Goal: Task Accomplishment & Management: Use online tool/utility

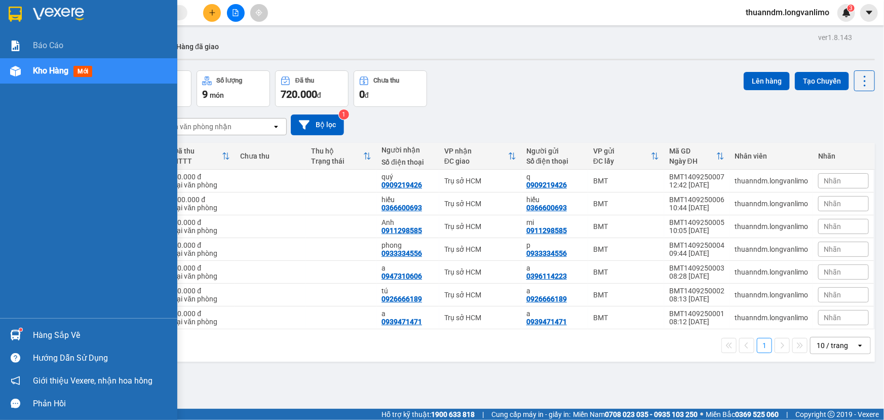
click at [17, 15] on img at bounding box center [15, 14] width 13 height 15
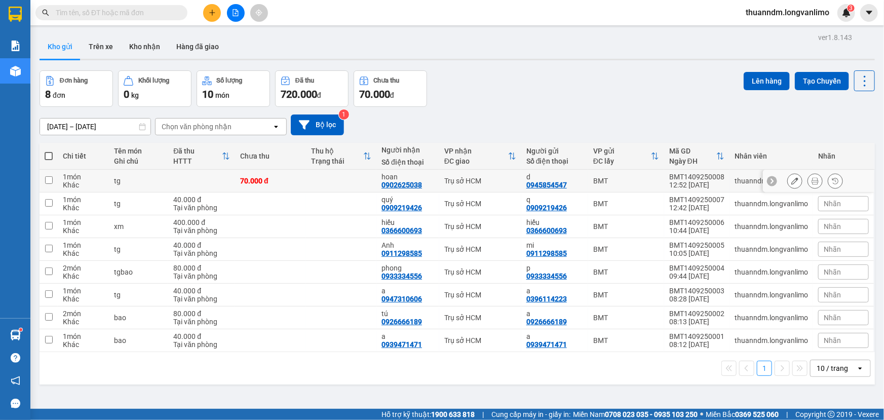
click at [53, 182] on td at bounding box center [49, 181] width 18 height 23
checkbox input "true"
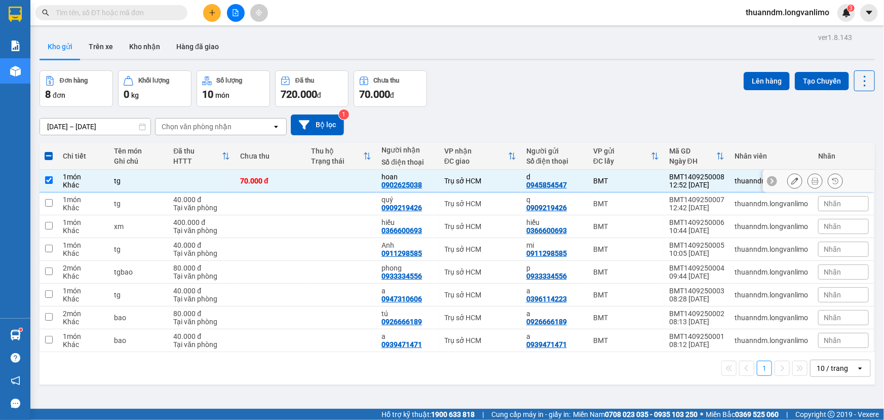
click at [811, 180] on icon at bounding box center [814, 180] width 7 height 7
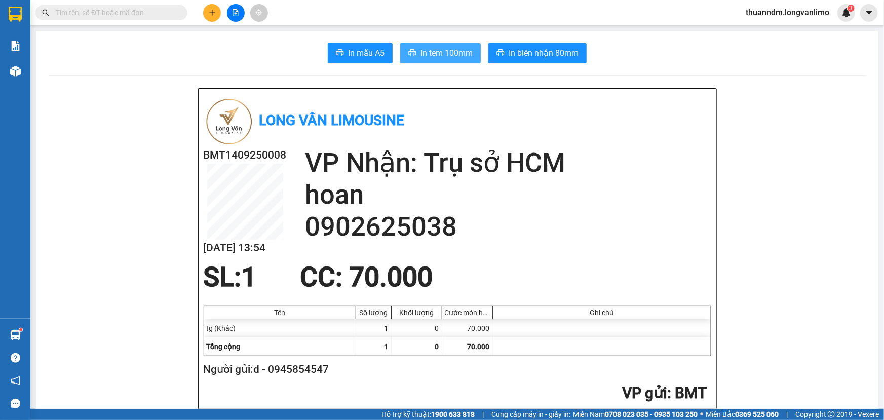
click at [460, 44] on button "In tem 100mm" at bounding box center [440, 53] width 81 height 20
click at [597, 366] on h2 "Người gửi: d - 0945854547" at bounding box center [455, 369] width 503 height 17
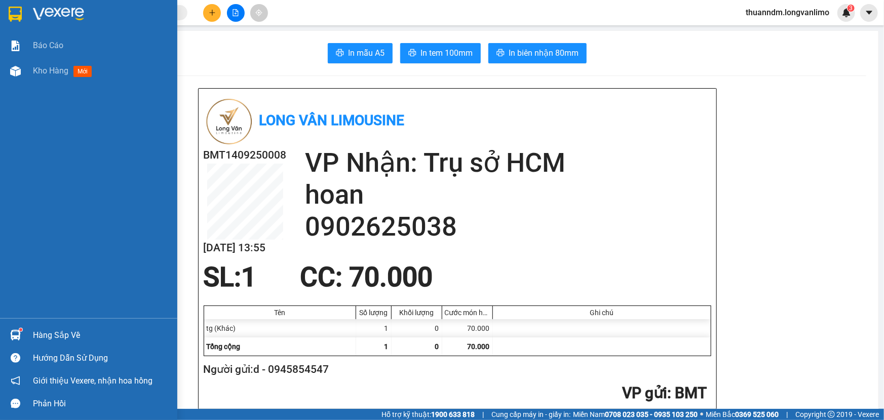
click at [24, 15] on div at bounding box center [16, 14] width 18 height 18
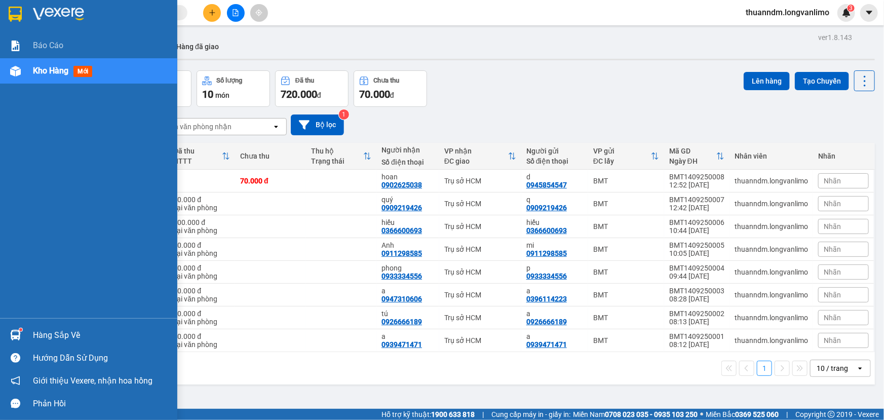
click at [23, 14] on div at bounding box center [16, 14] width 18 height 18
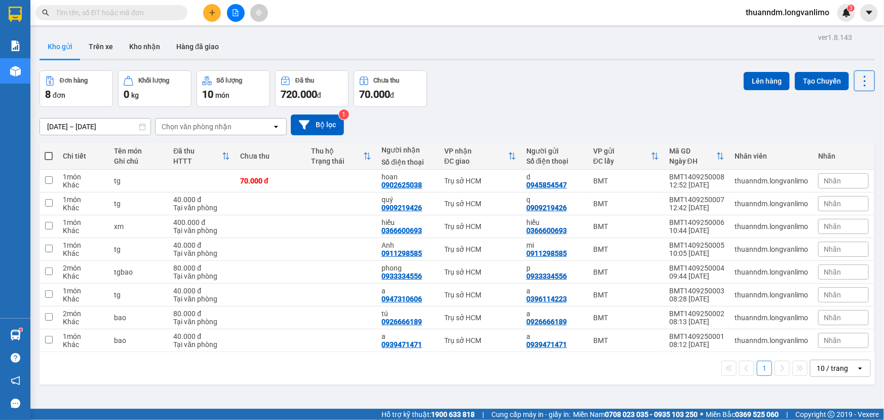
click at [570, 81] on div "Đơn hàng 8 đơn Khối lượng 0 kg Số lượng 10 món Đã thu 720.000 đ Chưa thu 70.000…" at bounding box center [457, 88] width 835 height 36
click at [476, 96] on div "Đơn hàng 8 đơn Khối lượng 0 kg Số lượng 10 món Đã thu 720.000 đ Chưa thu 70.000…" at bounding box center [457, 88] width 835 height 36
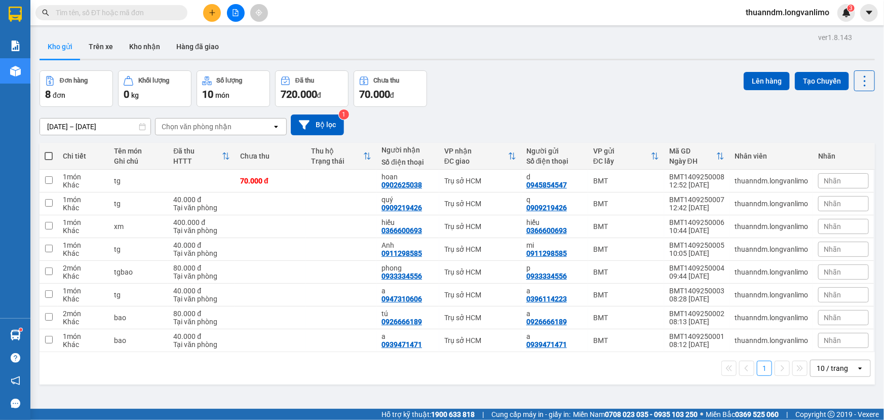
click at [115, 122] on input "[DATE] – [DATE]" at bounding box center [95, 127] width 110 height 16
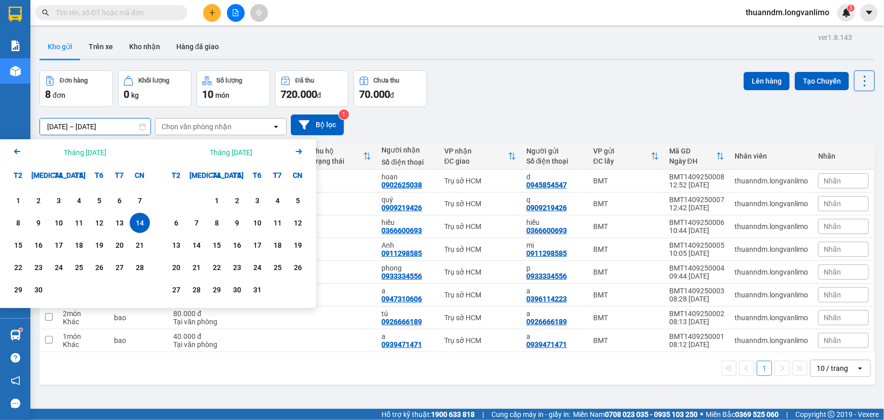
click at [487, 104] on div "Đơn hàng 8 đơn Khối lượng 0 kg Số lượng 10 món Đã thu 720.000 đ Chưa thu 70.000…" at bounding box center [457, 88] width 835 height 36
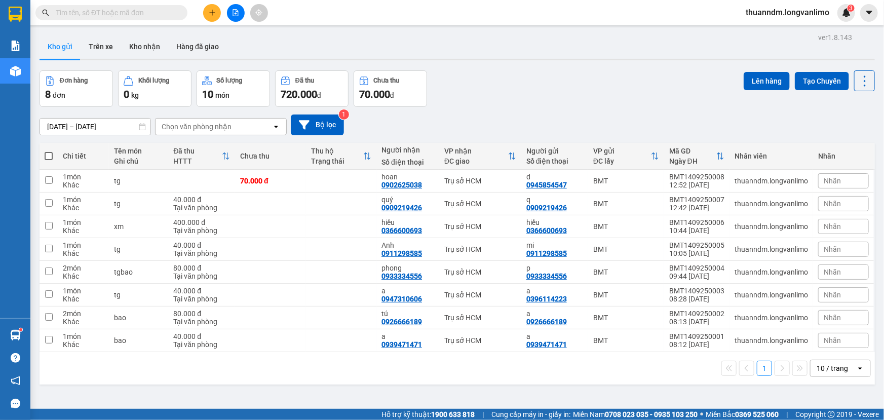
click at [526, 77] on div "Đơn hàng 8 đơn Khối lượng 0 kg Số lượng 10 món Đã thu 720.000 đ Chưa thu 70.000…" at bounding box center [457, 88] width 835 height 36
click at [535, 91] on div "Đơn hàng 8 đơn Khối lượng 0 kg Số lượng 10 món Đã thu 720.000 đ Chưa thu 70.000…" at bounding box center [457, 88] width 835 height 36
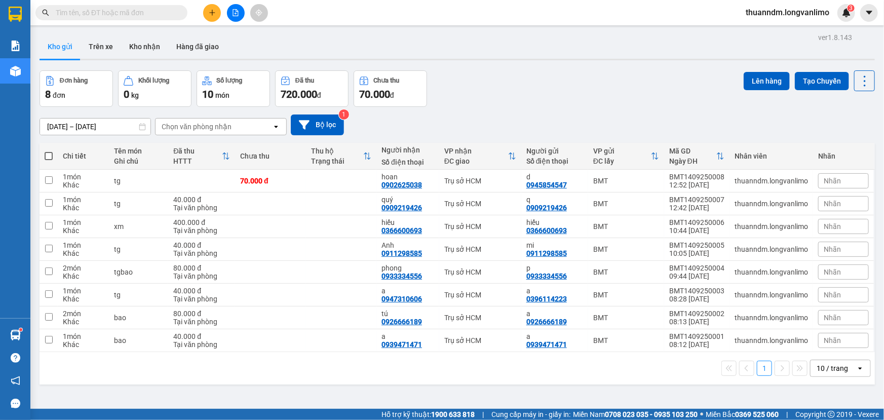
click at [519, 110] on div "14/09/2025 – 14/09/2025 Press the down arrow key to interact with the calendar …" at bounding box center [457, 125] width 835 height 36
click at [526, 102] on div "Đơn hàng 8 đơn Khối lượng 0 kg Số lượng 10 món Đã thu 720.000 đ Chưa thu 70.000…" at bounding box center [457, 88] width 835 height 36
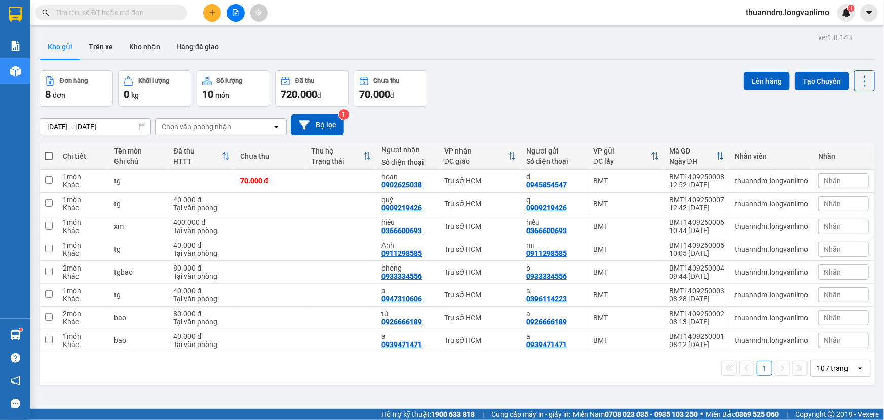
click at [499, 108] on div "14/09/2025 – 14/09/2025 Press the down arrow key to interact with the calendar …" at bounding box center [457, 125] width 835 height 36
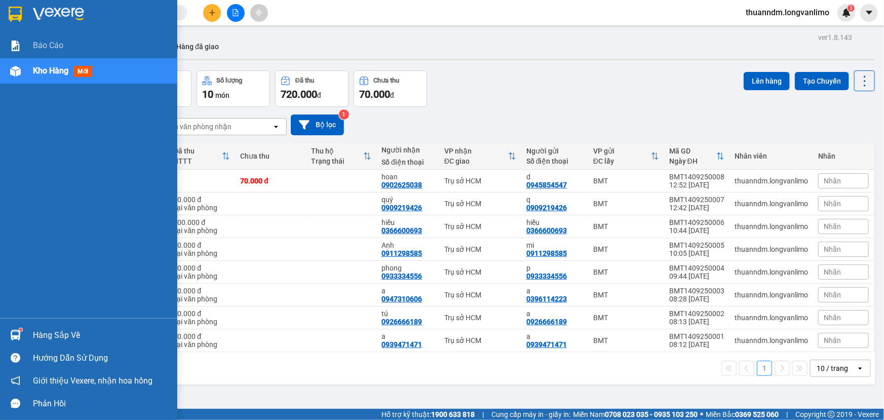
click at [21, 11] on img at bounding box center [15, 14] width 13 height 15
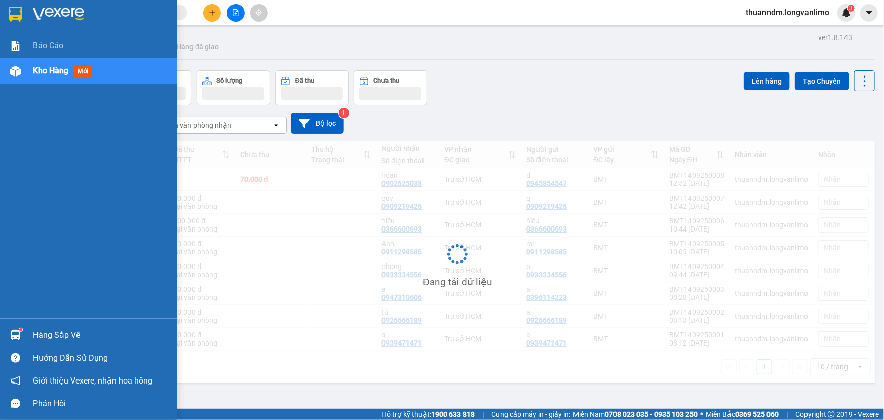
click at [16, 15] on img at bounding box center [15, 14] width 13 height 15
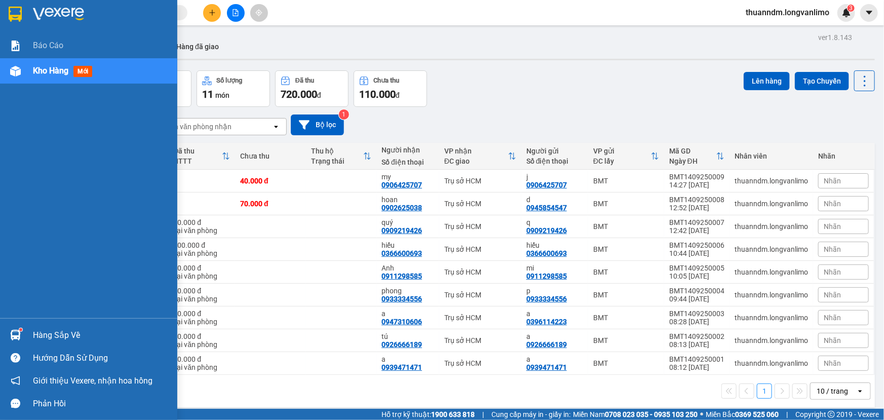
click at [16, 8] on img at bounding box center [15, 14] width 13 height 15
click at [46, 47] on button "Kho gửi" at bounding box center [60, 46] width 41 height 24
click at [16, 14] on img at bounding box center [15, 14] width 13 height 15
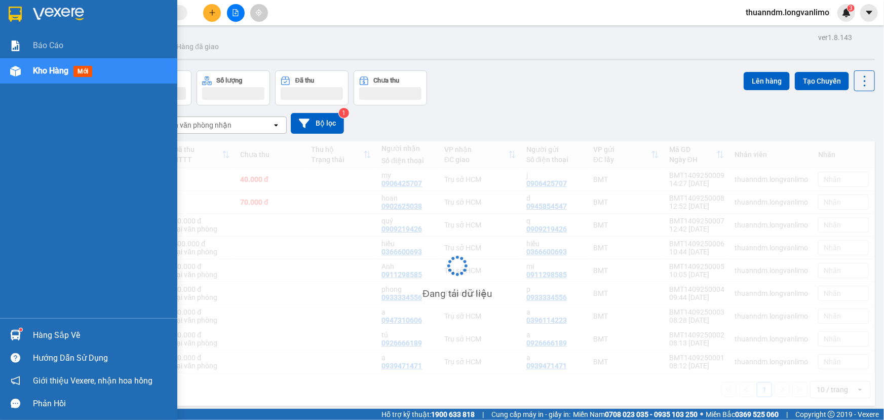
click at [26, 69] on div "Kho hàng mới" at bounding box center [88, 70] width 177 height 25
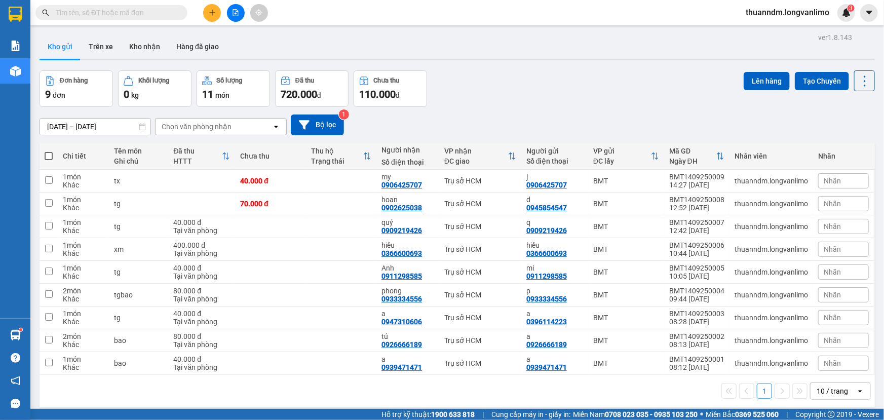
click at [511, 120] on div "14/09/2025 – 14/09/2025 Press the down arrow key to interact with the calendar …" at bounding box center [457, 124] width 835 height 21
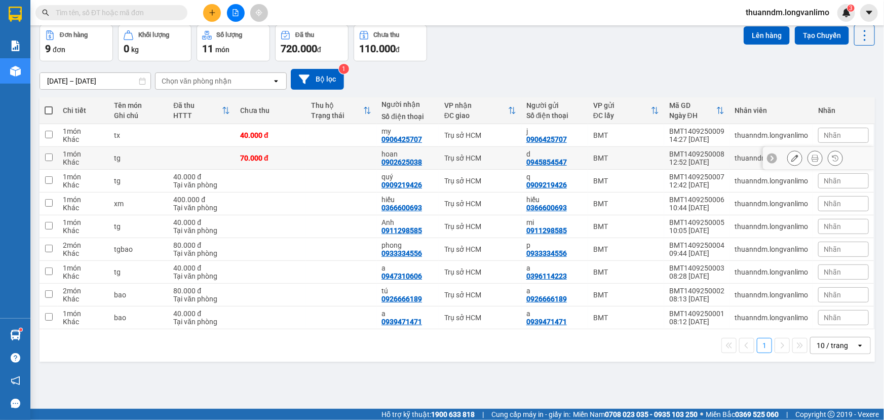
scroll to position [46, 0]
click at [791, 158] on icon at bounding box center [794, 157] width 7 height 7
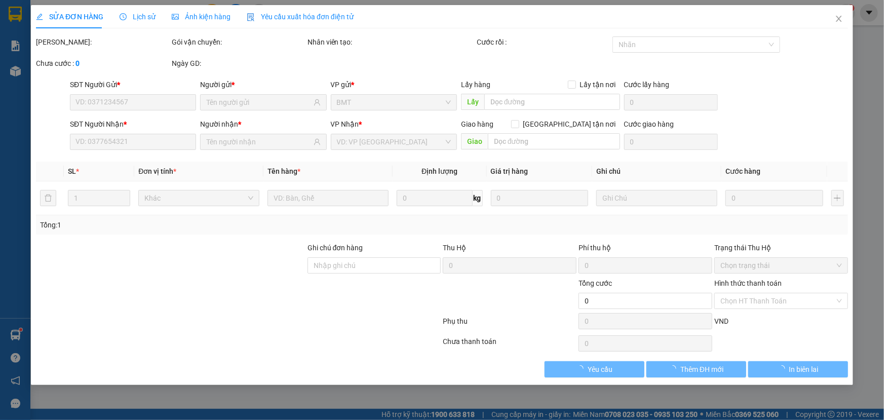
click at [211, 19] on span "Ảnh kiện hàng" at bounding box center [201, 17] width 59 height 8
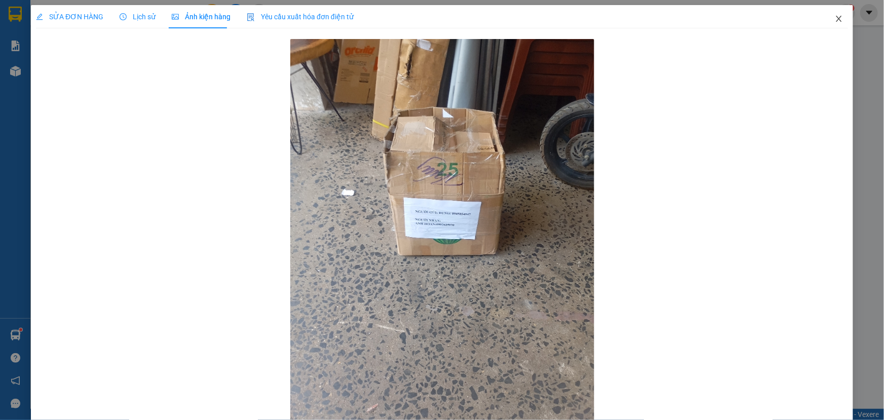
click at [836, 21] on icon "close" at bounding box center [839, 19] width 8 height 8
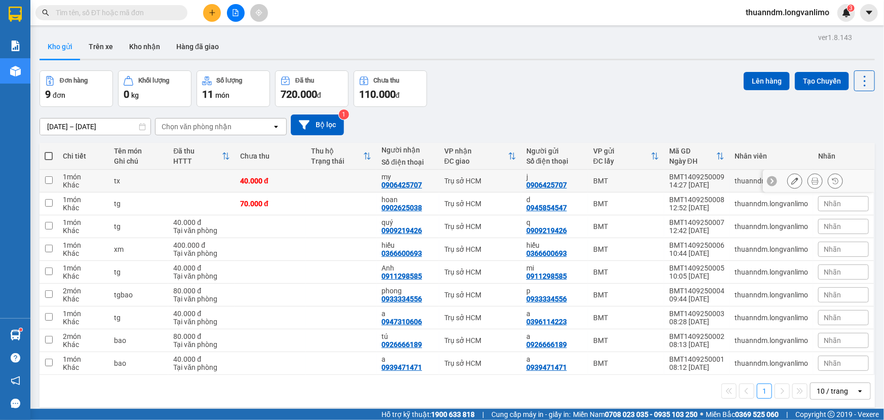
click at [812, 178] on button at bounding box center [815, 181] width 14 height 18
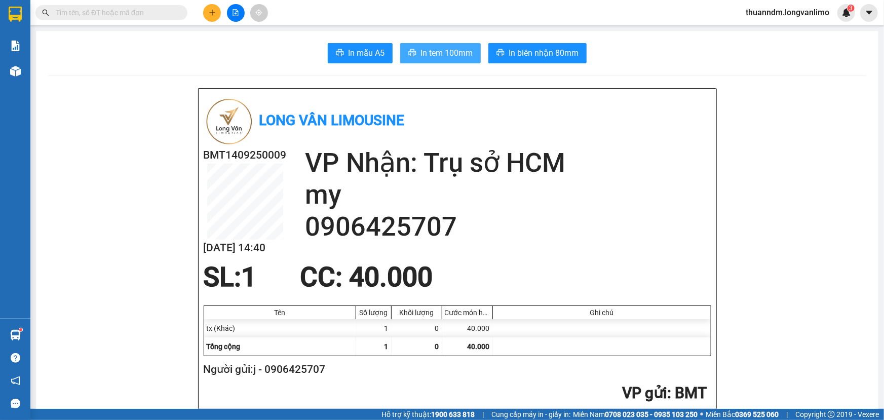
click at [443, 49] on span "In tem 100mm" at bounding box center [446, 53] width 52 height 13
click at [158, 8] on input "text" at bounding box center [116, 12] width 120 height 11
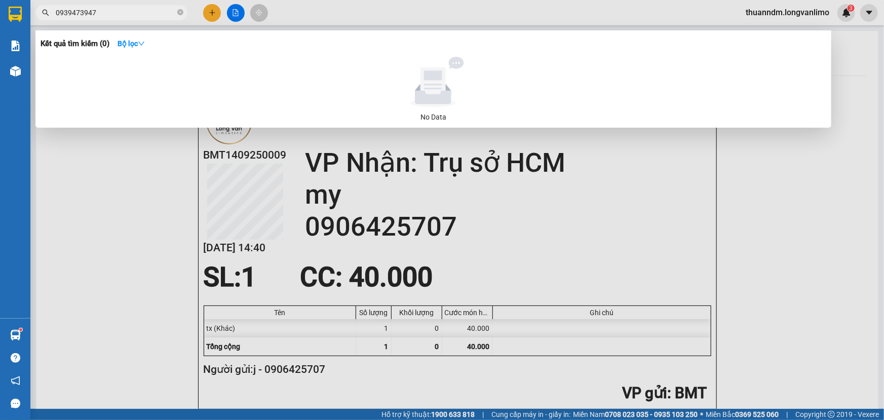
click at [70, 12] on input "0939473947" at bounding box center [116, 12] width 120 height 11
type input "0971473947"
click at [177, 11] on icon "close-circle" at bounding box center [180, 12] width 6 height 6
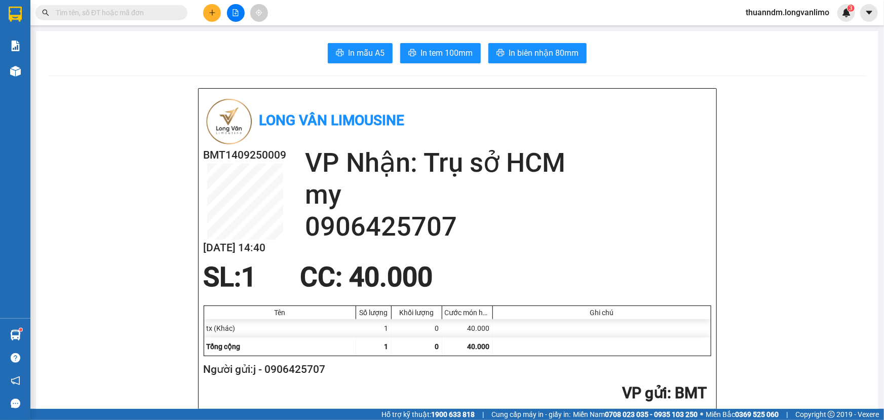
click at [162, 13] on input "text" at bounding box center [116, 12] width 120 height 11
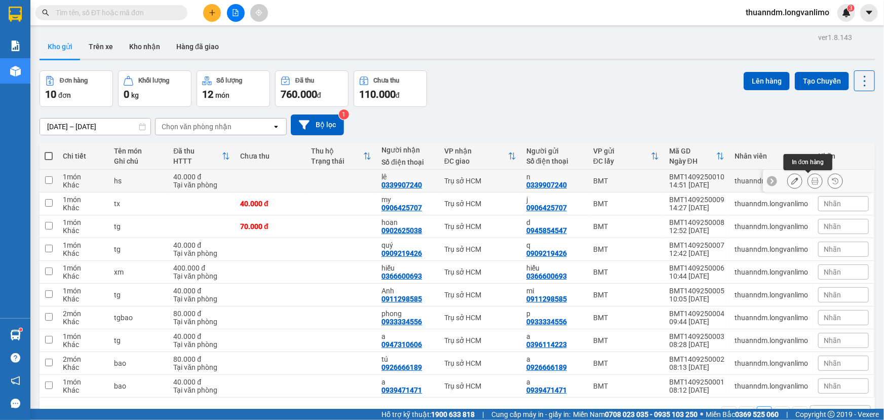
click at [812, 182] on button at bounding box center [815, 181] width 14 height 18
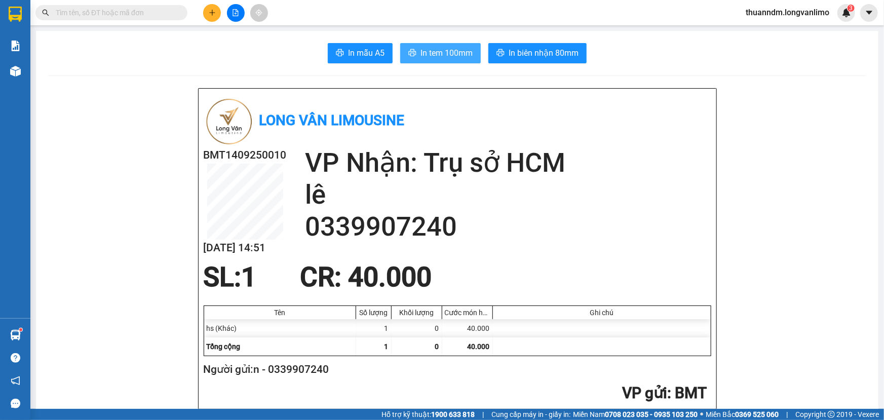
click at [465, 52] on span "In tem 100mm" at bounding box center [446, 53] width 52 height 13
drag, startPoint x: 87, startPoint y: 3, endPoint x: 91, endPoint y: 6, distance: 5.4
click at [90, 5] on div "Kết quả tìm kiếm ( 0 ) Bộ lọc No Data thuanndm.longvanlimo 3" at bounding box center [442, 12] width 884 height 25
click at [91, 8] on input "text" at bounding box center [116, 12] width 120 height 11
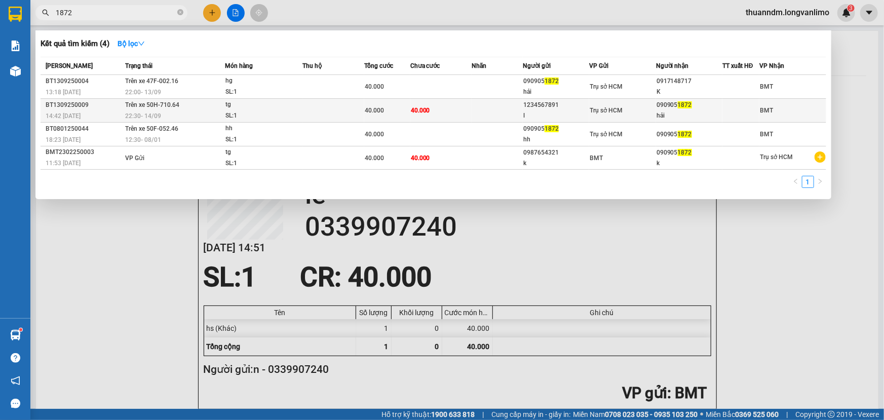
type input "1872"
click at [299, 108] on div "tg" at bounding box center [263, 104] width 76 height 11
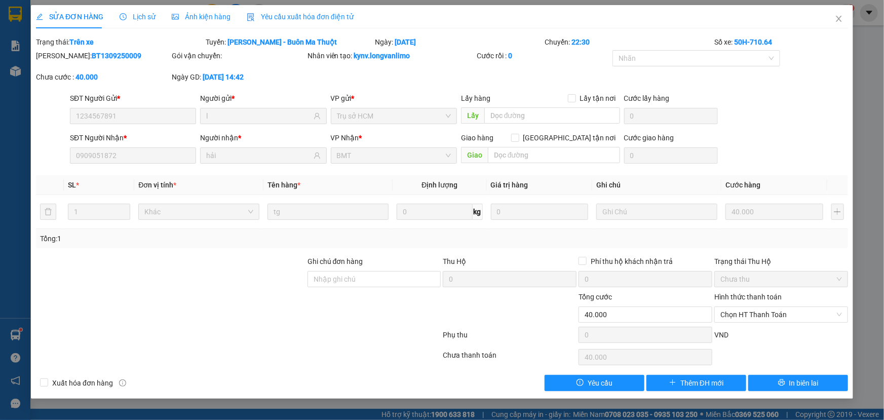
click at [189, 16] on span "Ảnh kiện hàng" at bounding box center [201, 17] width 59 height 8
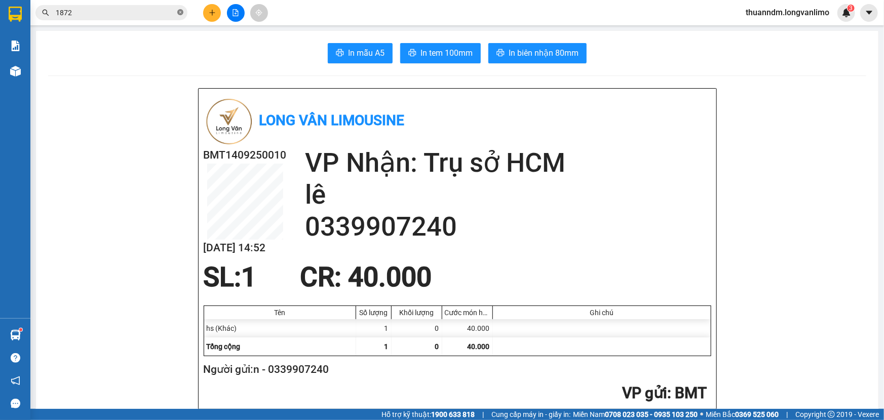
click at [182, 12] on icon "close-circle" at bounding box center [180, 12] width 6 height 6
click at [156, 15] on input "text" at bounding box center [116, 12] width 120 height 11
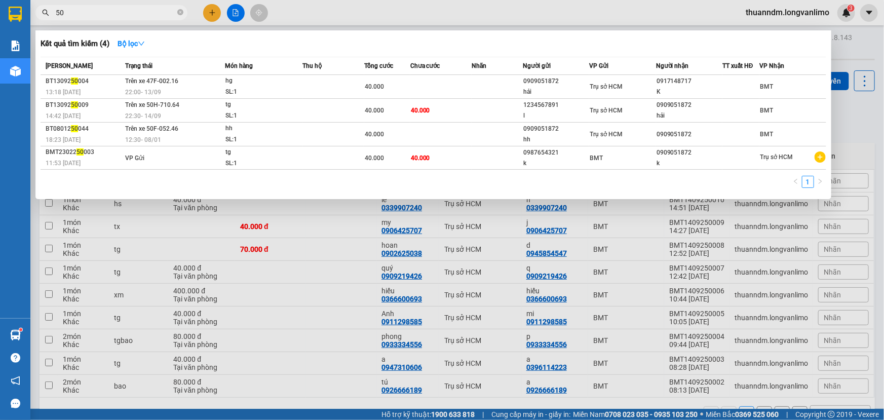
click at [101, 11] on input "50" at bounding box center [116, 12] width 120 height 11
type input "5"
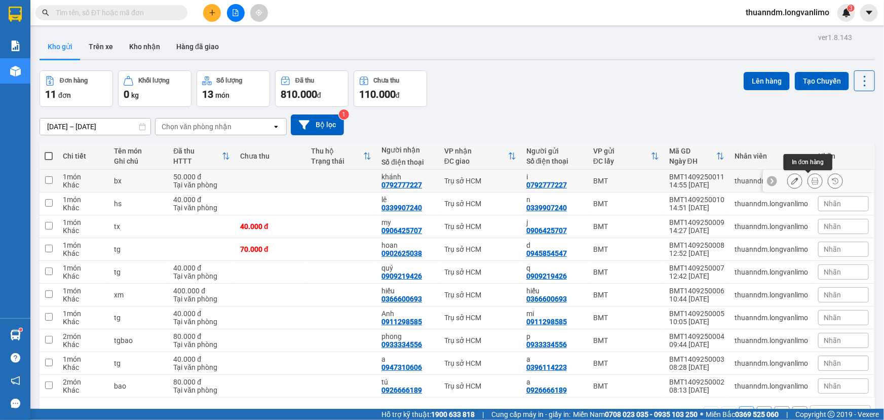
click at [811, 181] on icon at bounding box center [814, 180] width 7 height 7
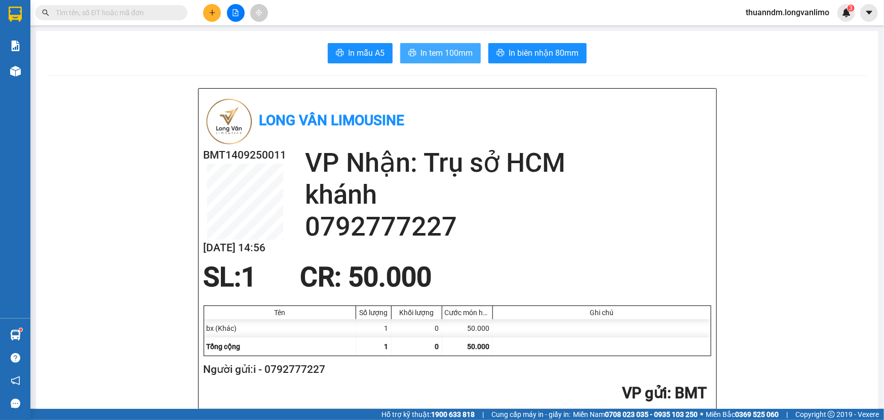
click at [457, 58] on span "In tem 100mm" at bounding box center [446, 53] width 52 height 13
click at [135, 20] on div "Kết quả tìm kiếm ( 4 ) Bộ lọc Mã ĐH Trạng thái Món hàng Thu hộ Tổng cước Chưa c…" at bounding box center [99, 13] width 198 height 18
click at [136, 14] on input "text" at bounding box center [116, 12] width 120 height 11
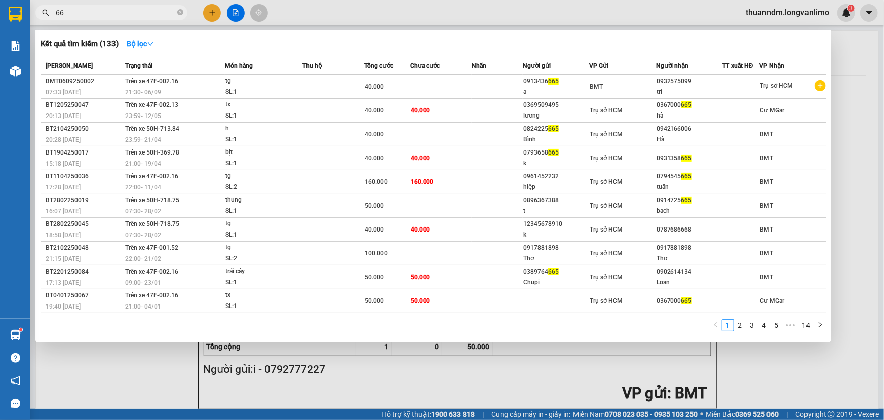
type input "6"
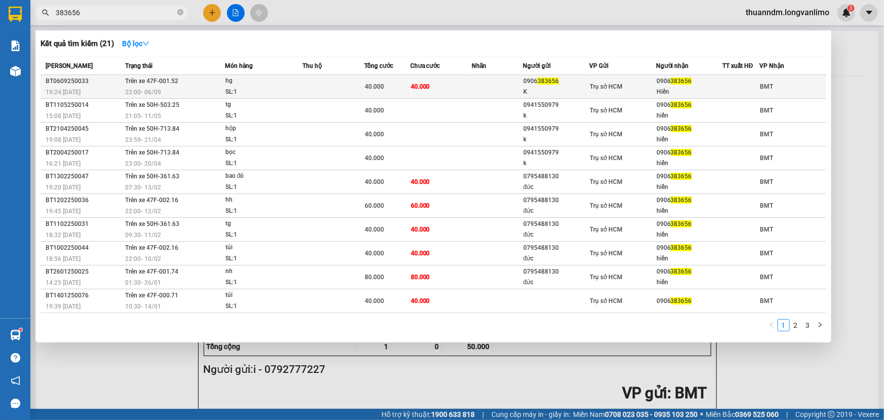
type input "383656"
click at [415, 83] on span "40.000" at bounding box center [420, 86] width 19 height 7
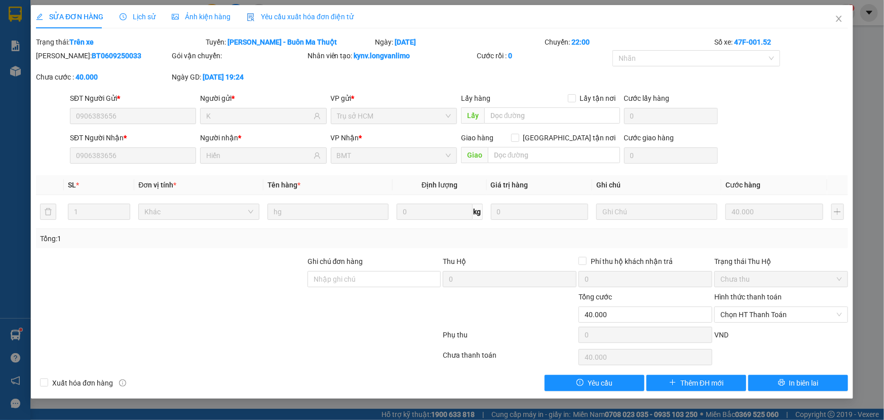
click at [179, 17] on span "Ảnh kiện hàng" at bounding box center [201, 17] width 59 height 8
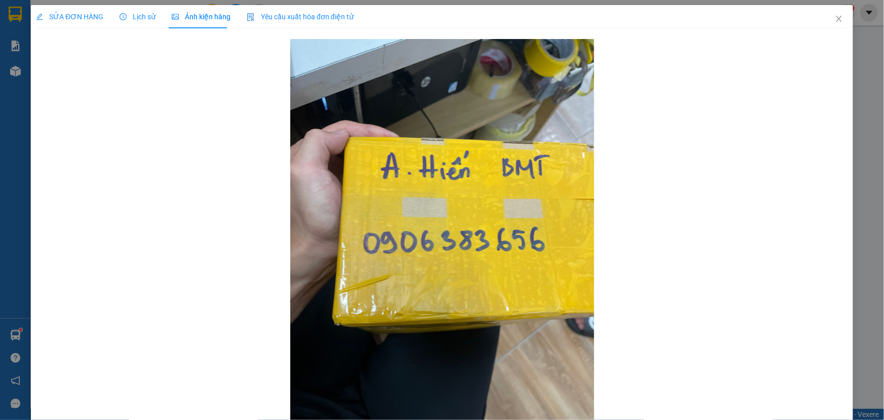
click at [151, 17] on span "Lịch sử" at bounding box center [138, 17] width 36 height 8
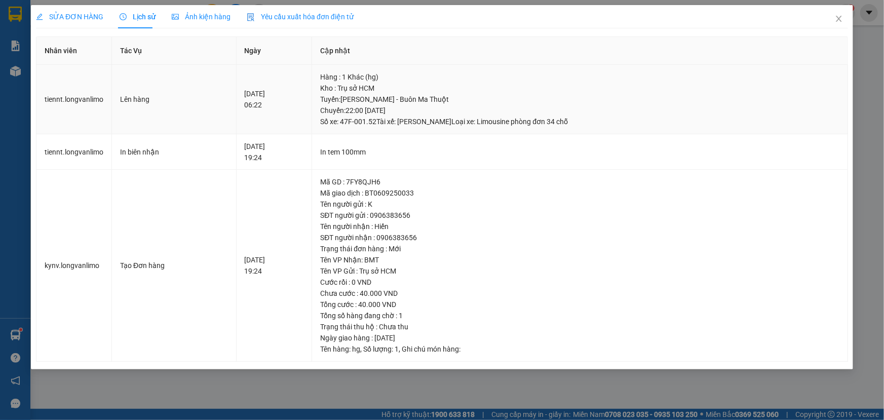
drag, startPoint x: 376, startPoint y: 90, endPoint x: 426, endPoint y: 94, distance: 50.3
click at [401, 91] on div "Kho : Trụ sở HCM" at bounding box center [579, 88] width 519 height 11
drag, startPoint x: 398, startPoint y: 106, endPoint x: 450, endPoint y: 102, distance: 52.4
click at [445, 104] on div "Tuyến : Hồ Chí Minh - Buôn Ma Thuột Chuyến: 22:00 ngày 06-09-2025 Số xe: 47F-00…" at bounding box center [579, 110] width 519 height 33
click at [501, 104] on div "Tuyến : Hồ Chí Minh - Buôn Ma Thuột Chuyến: 22:00 ngày 06-09-2025 Số xe: 47F-00…" at bounding box center [579, 110] width 519 height 33
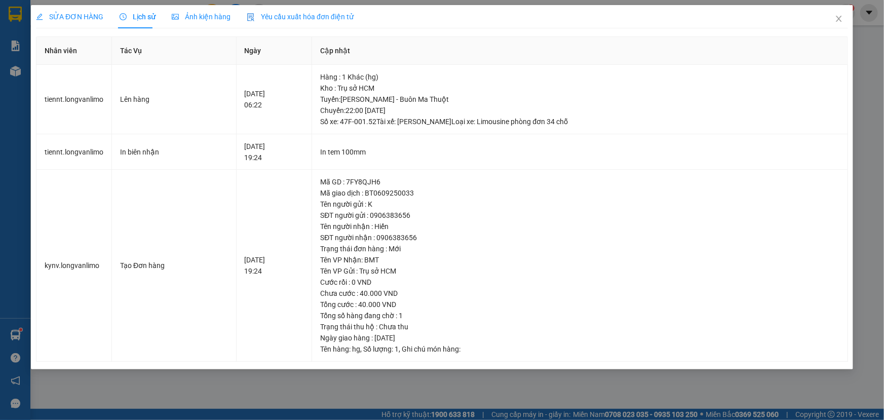
click at [189, 19] on span "Ảnh kiện hàng" at bounding box center [201, 17] width 59 height 8
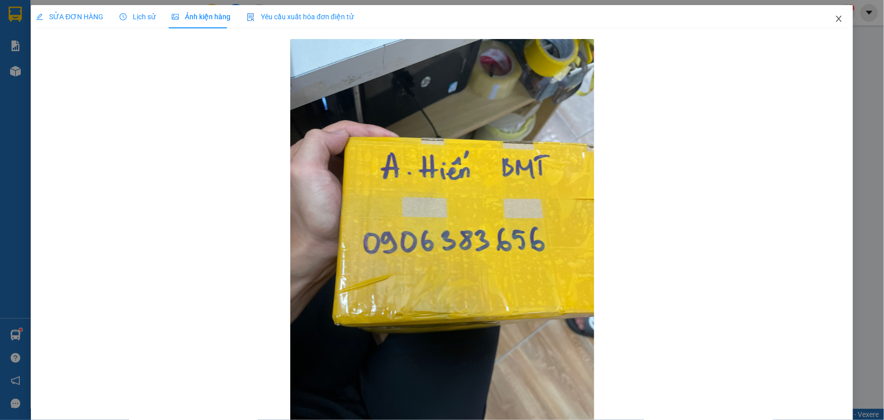
click at [836, 16] on icon "close" at bounding box center [839, 19] width 6 height 6
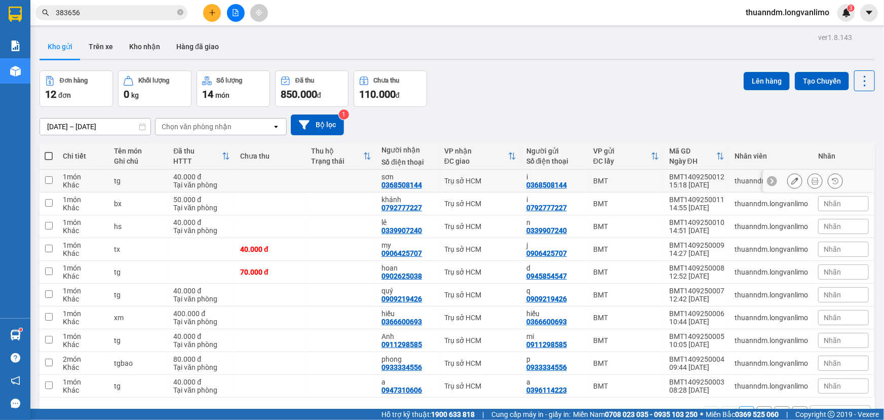
click at [812, 183] on button at bounding box center [815, 181] width 14 height 18
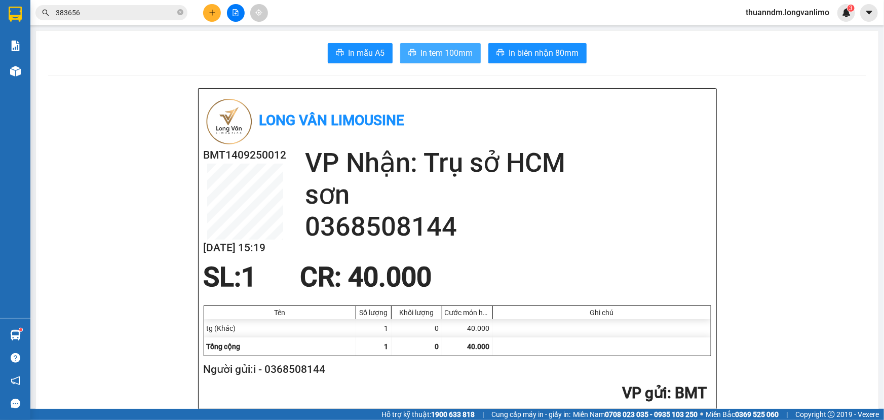
click at [424, 54] on span "In tem 100mm" at bounding box center [446, 53] width 52 height 13
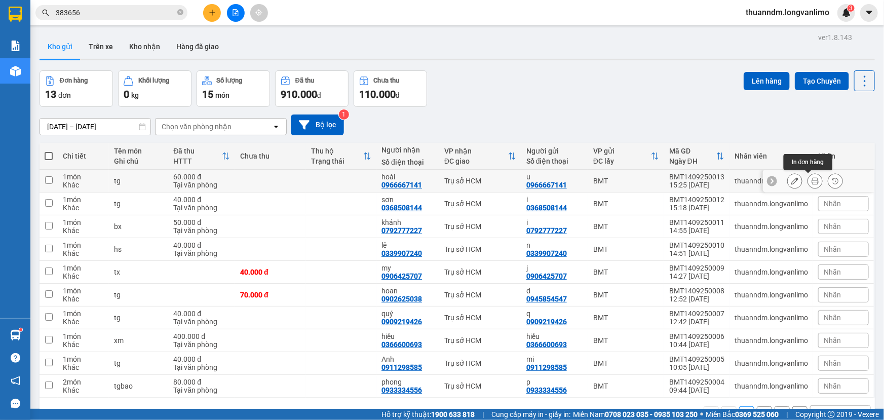
click at [813, 178] on button at bounding box center [815, 181] width 14 height 18
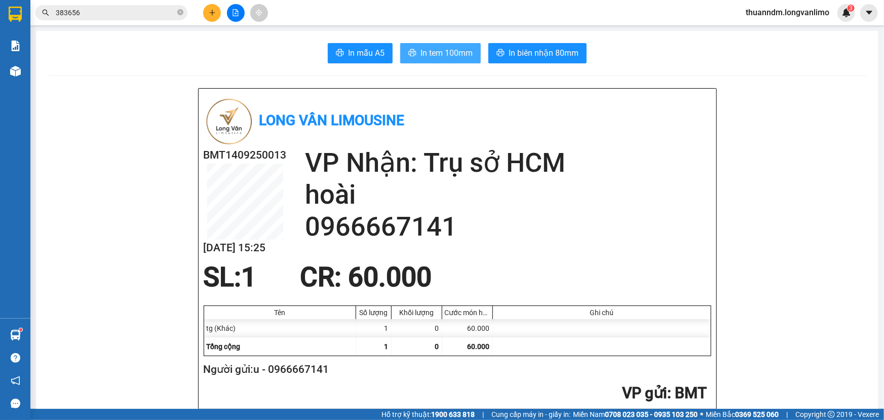
click at [434, 52] on span "In tem 100mm" at bounding box center [446, 53] width 52 height 13
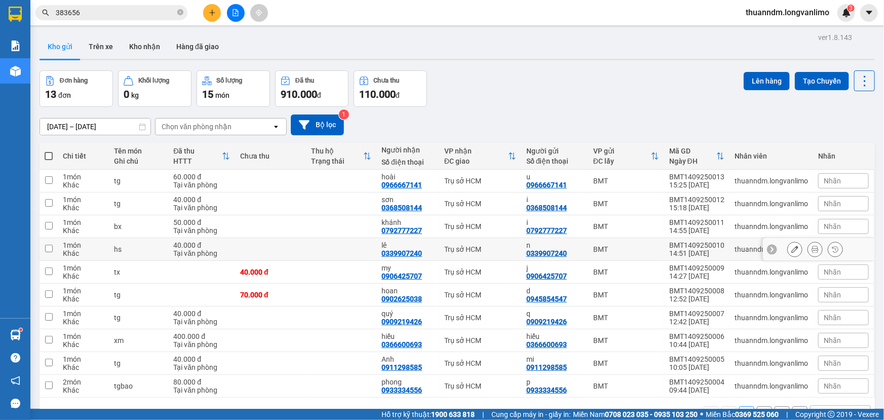
click at [370, 252] on td at bounding box center [341, 249] width 70 height 23
checkbox input "true"
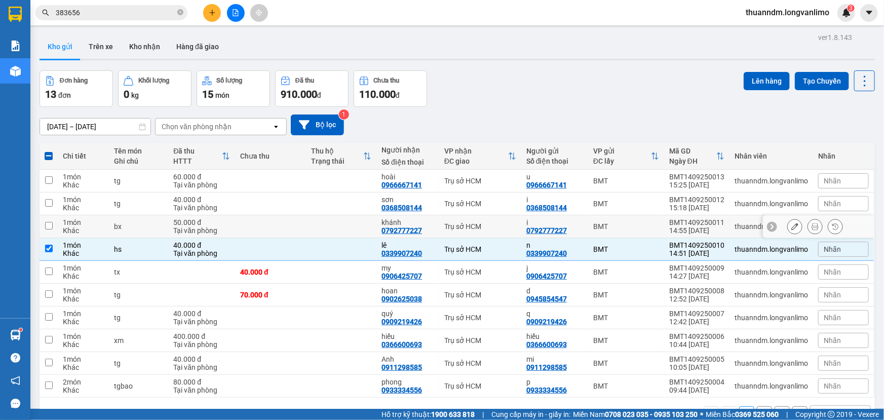
click at [369, 218] on td at bounding box center [341, 226] width 70 height 23
checkbox input "true"
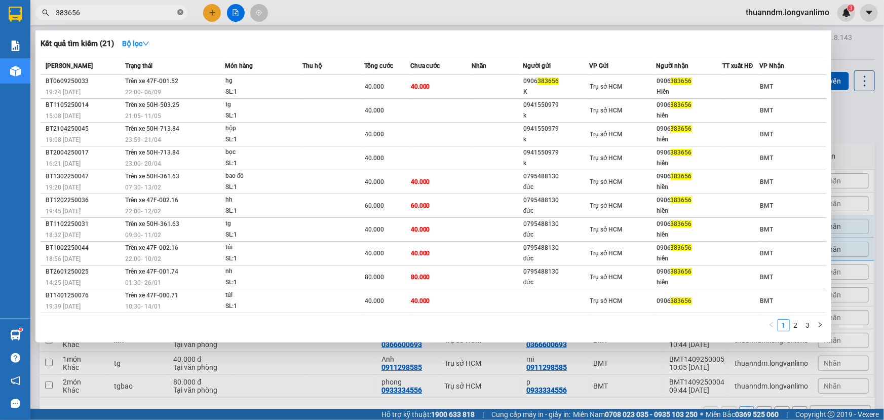
click at [177, 13] on icon "close-circle" at bounding box center [180, 12] width 6 height 6
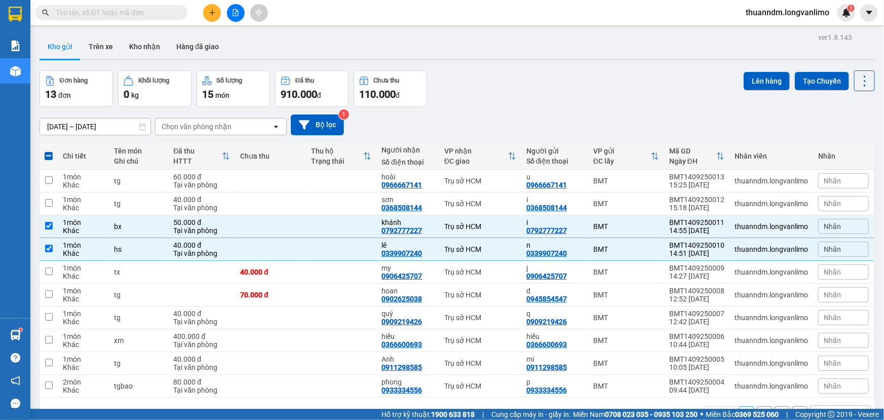
click at [145, 15] on input "text" at bounding box center [116, 12] width 120 height 11
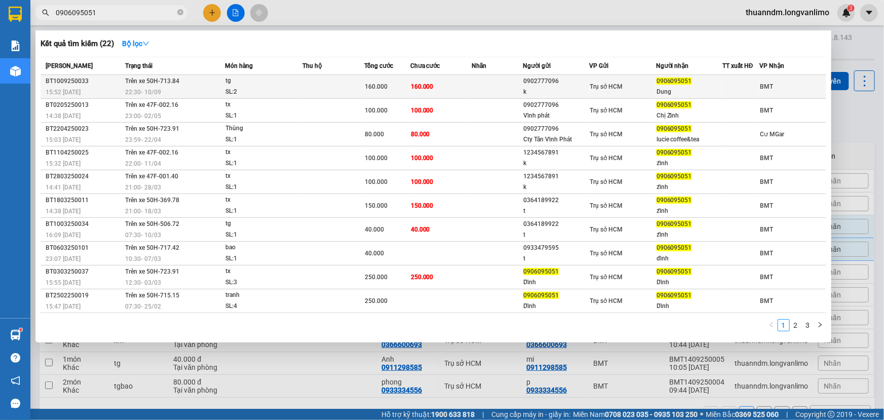
type input "0906095051"
click at [689, 95] on div "Dung" at bounding box center [688, 92] width 65 height 11
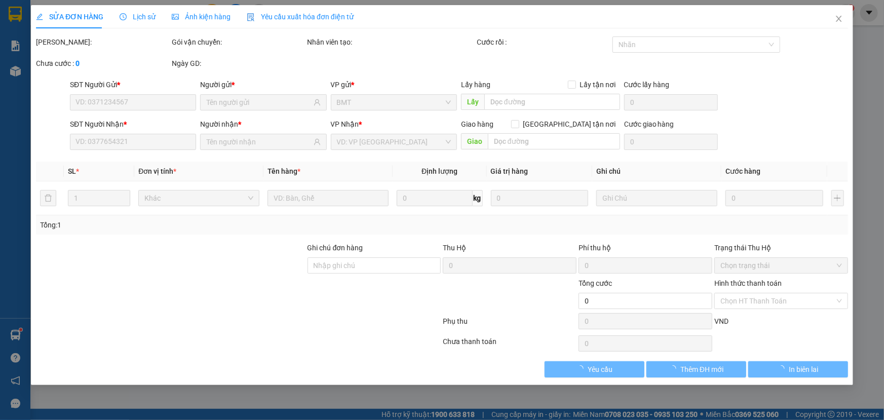
type input "0902777096"
type input "k"
type input "0906095051"
type input "Dung"
type input "160.000"
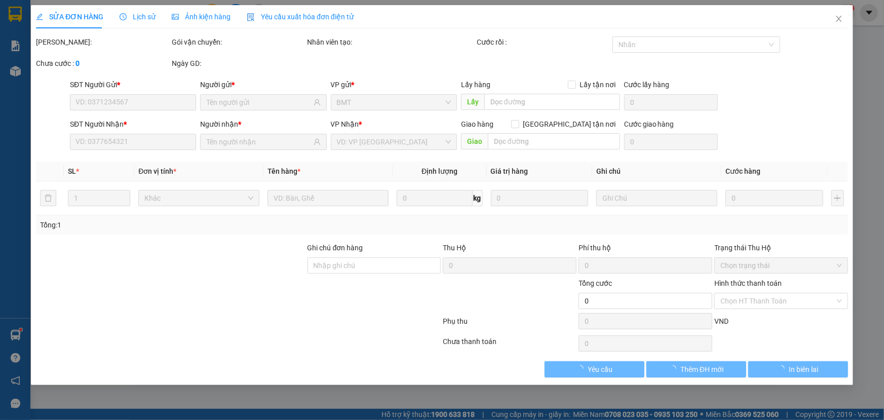
type input "160.000"
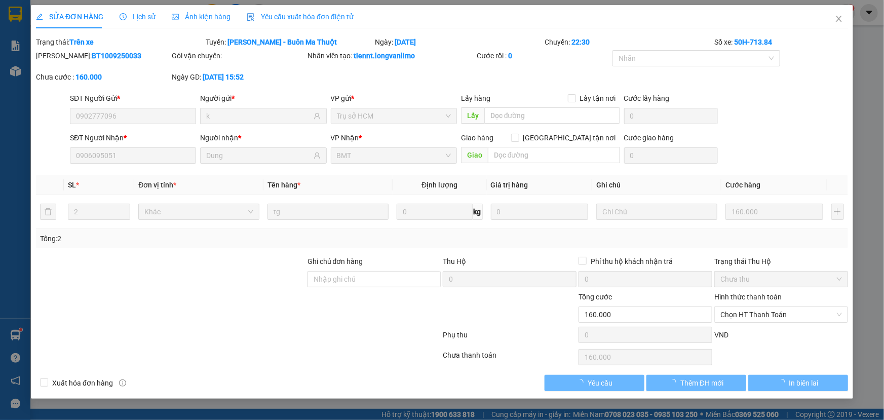
click at [192, 20] on span "Ảnh kiện hàng" at bounding box center [201, 17] width 59 height 8
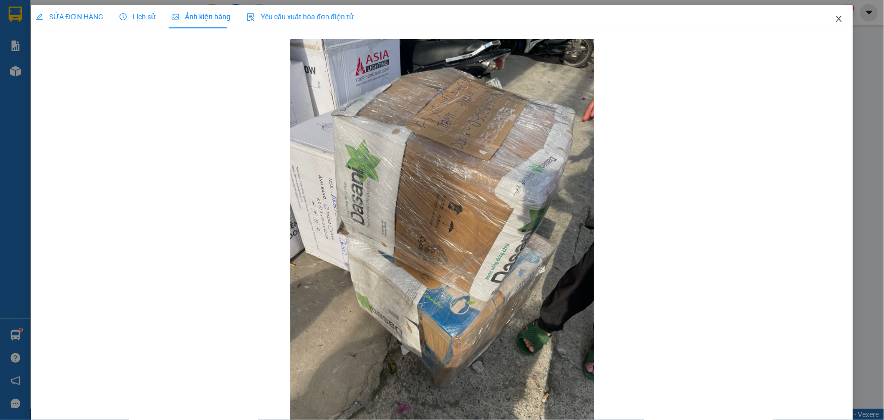
click at [825, 16] on span "Close" at bounding box center [838, 19] width 28 height 28
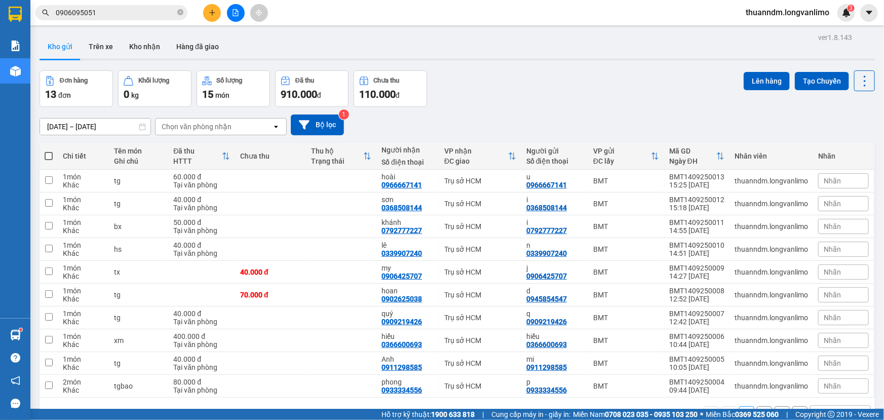
click at [131, 15] on input "0906095051" at bounding box center [116, 12] width 120 height 11
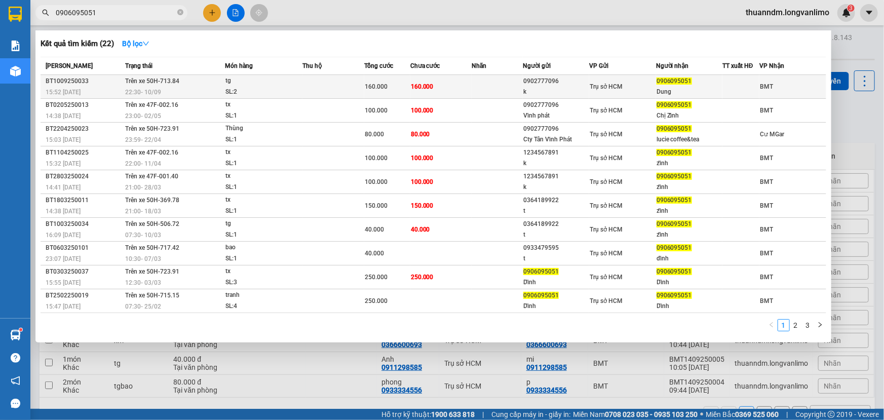
click at [294, 91] on div "SL: 2" at bounding box center [263, 92] width 76 height 11
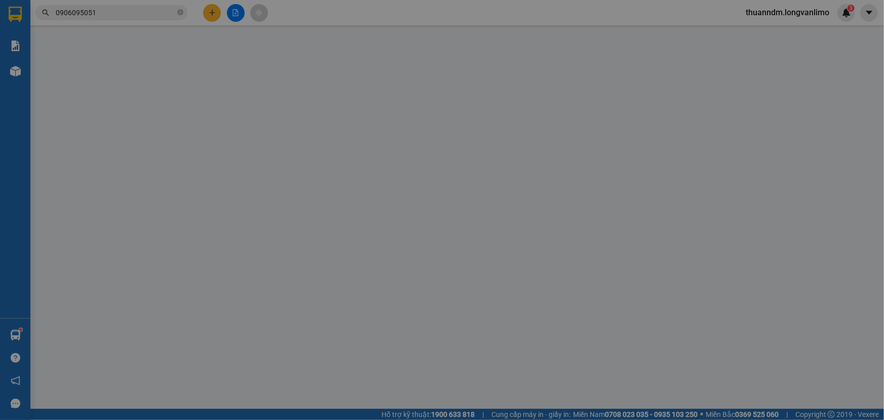
type input "0902777096"
type input "k"
type input "0906095051"
type input "Dung"
type input "160.000"
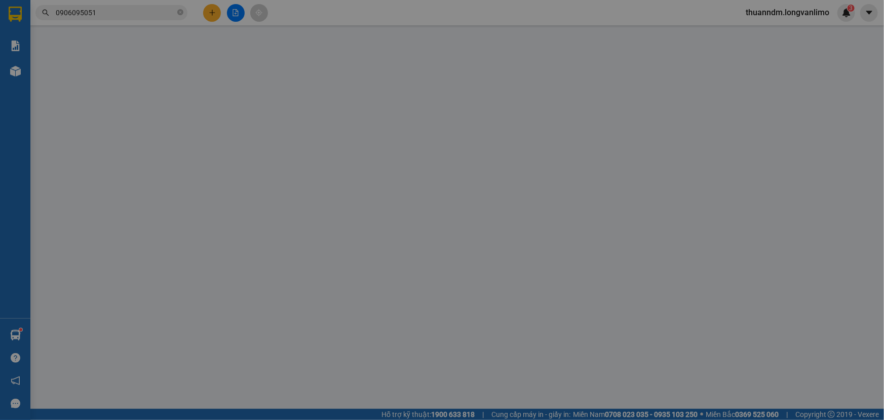
type input "160.000"
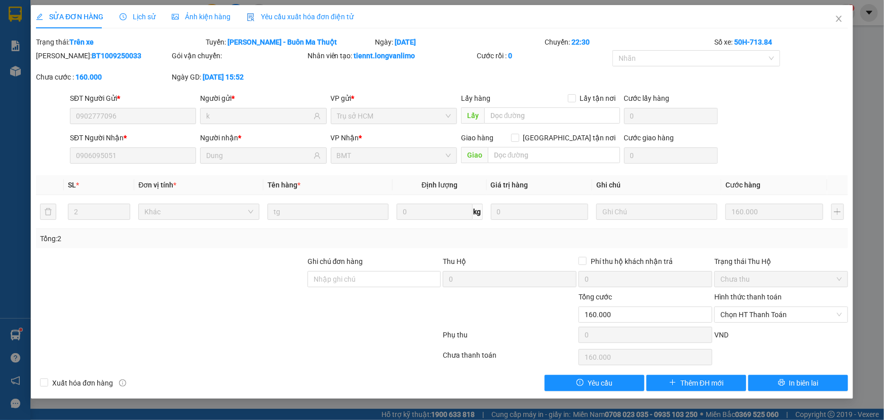
click at [198, 23] on div "Ảnh kiện hàng" at bounding box center [201, 16] width 59 height 23
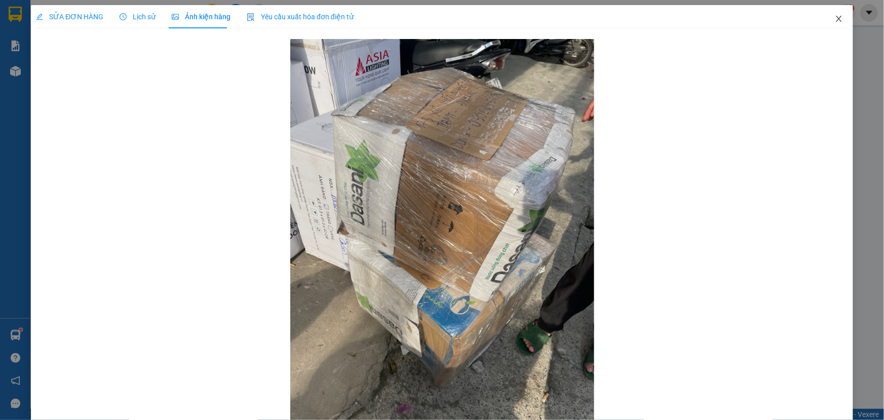
click at [833, 14] on span "Close" at bounding box center [838, 19] width 28 height 28
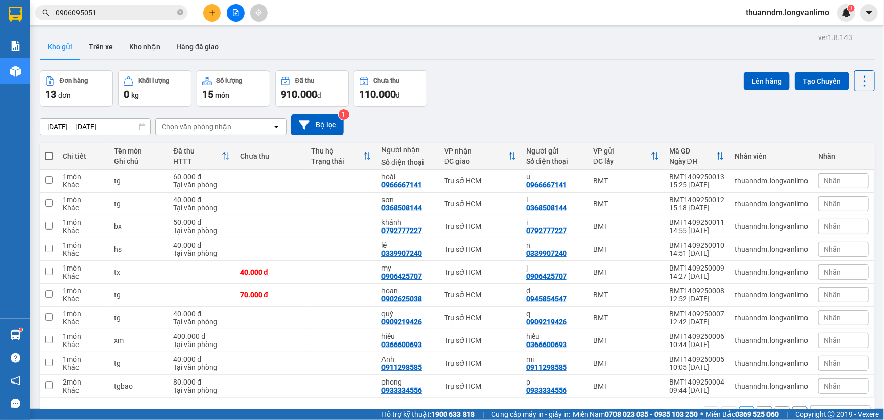
click at [128, 9] on input "0906095051" at bounding box center [116, 12] width 120 height 11
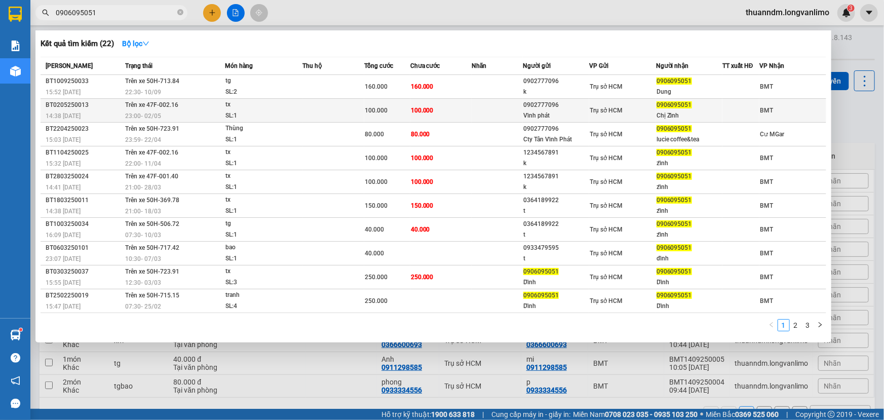
click at [281, 105] on div "tx" at bounding box center [263, 104] width 76 height 11
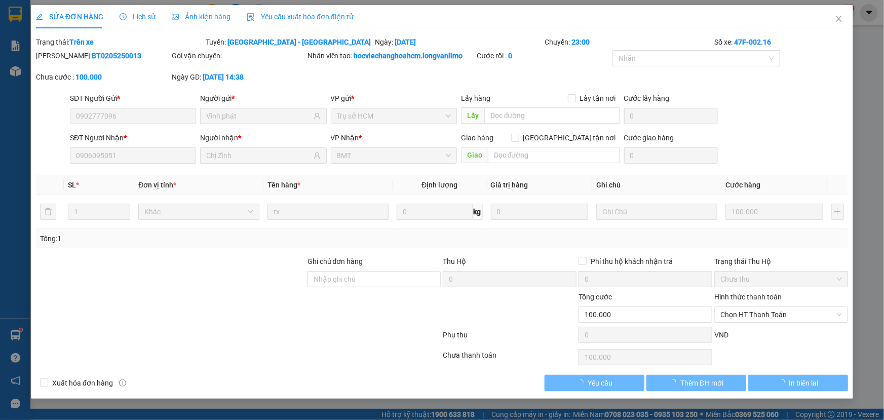
click at [190, 18] on span "Ảnh kiện hàng" at bounding box center [201, 17] width 59 height 8
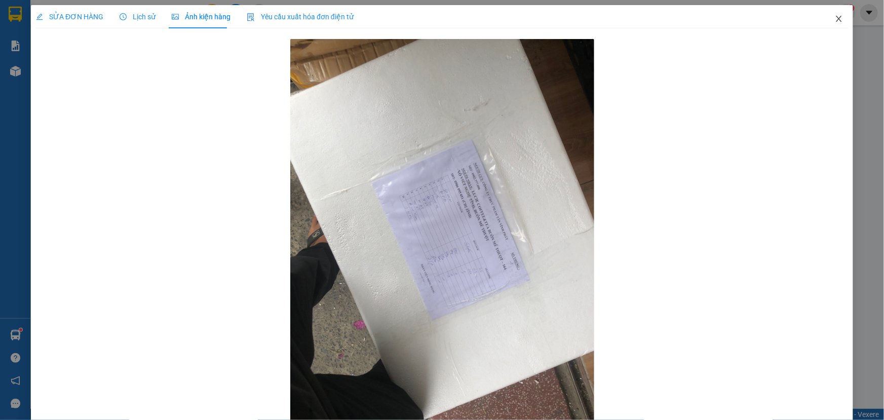
click at [835, 23] on icon "close" at bounding box center [839, 19] width 8 height 8
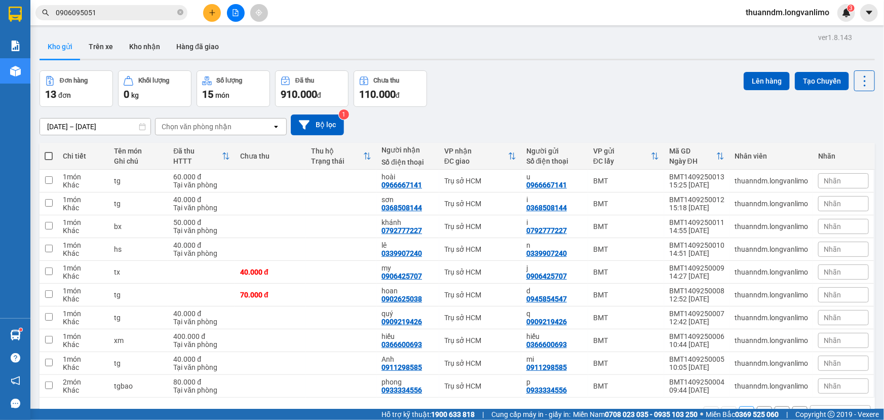
click at [146, 14] on input "0906095051" at bounding box center [116, 12] width 120 height 11
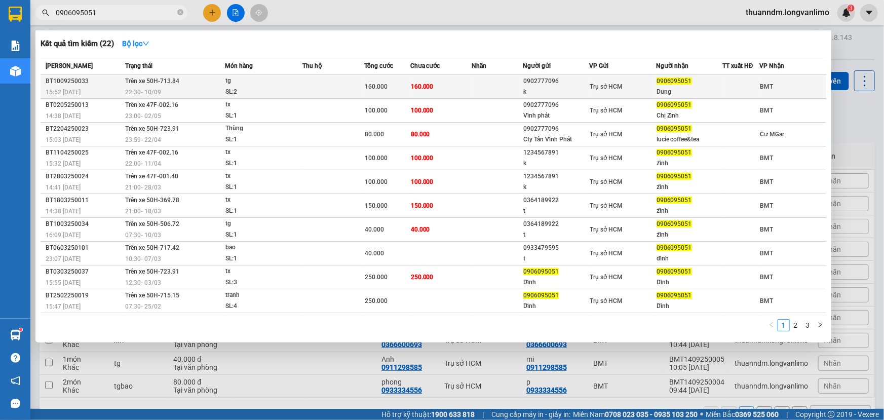
click at [444, 92] on td "160.000" at bounding box center [440, 87] width 61 height 24
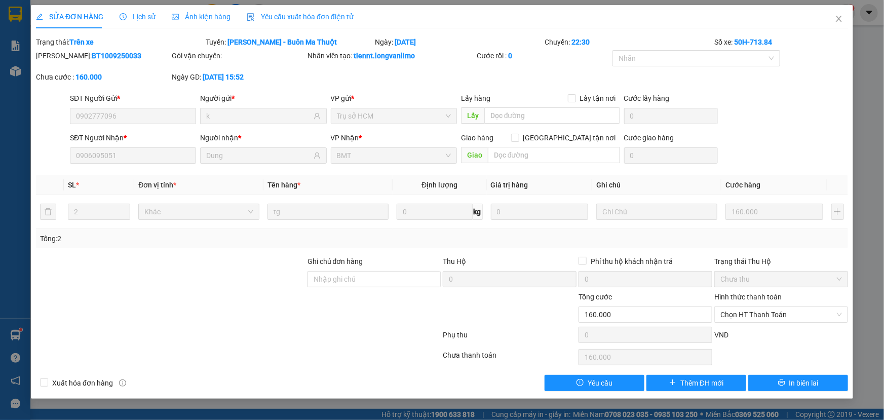
click at [205, 22] on div "Ảnh kiện hàng" at bounding box center [201, 16] width 59 height 11
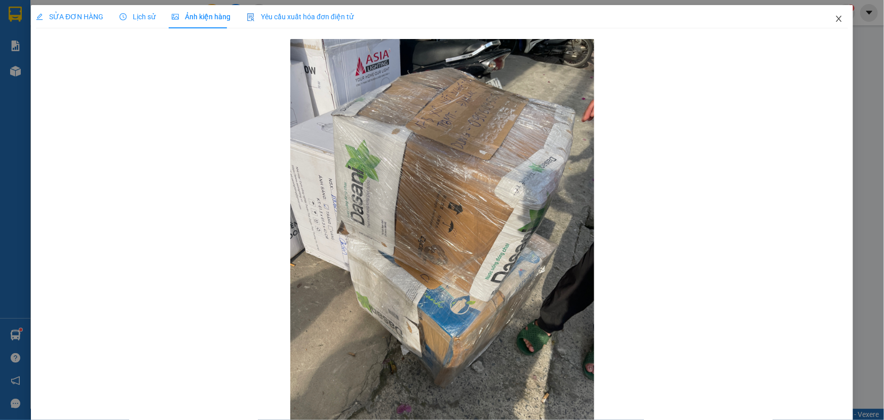
click at [824, 15] on span "Close" at bounding box center [838, 19] width 28 height 28
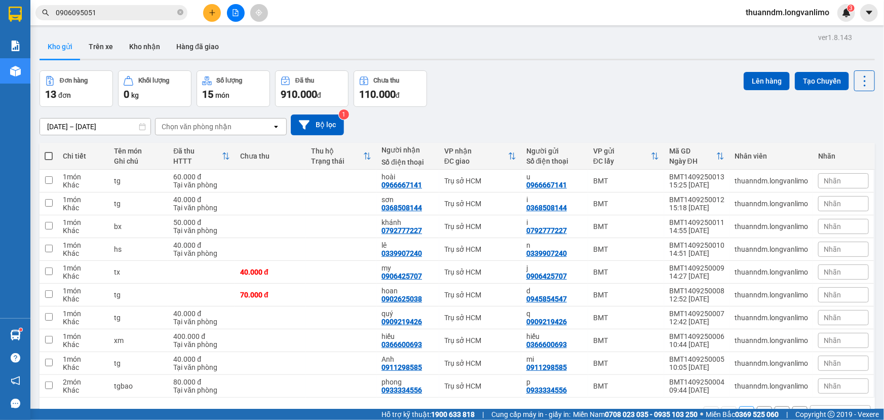
click at [495, 107] on div "14/09/2025 – 14/09/2025 Press the down arrow key to interact with the calendar …" at bounding box center [457, 125] width 835 height 36
click at [497, 107] on div "14/09/2025 – 14/09/2025 Press the down arrow key to interact with the calendar …" at bounding box center [457, 125] width 835 height 36
click at [181, 14] on icon "close-circle" at bounding box center [180, 12] width 6 height 6
click at [162, 18] on input "text" at bounding box center [116, 12] width 120 height 11
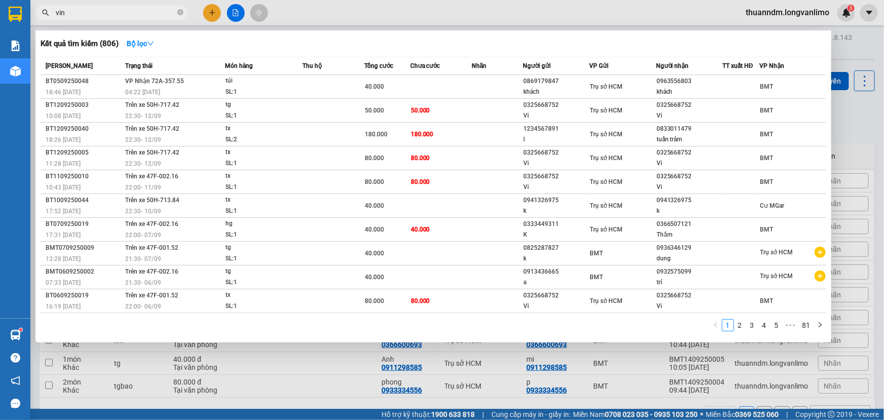
type input "vinh"
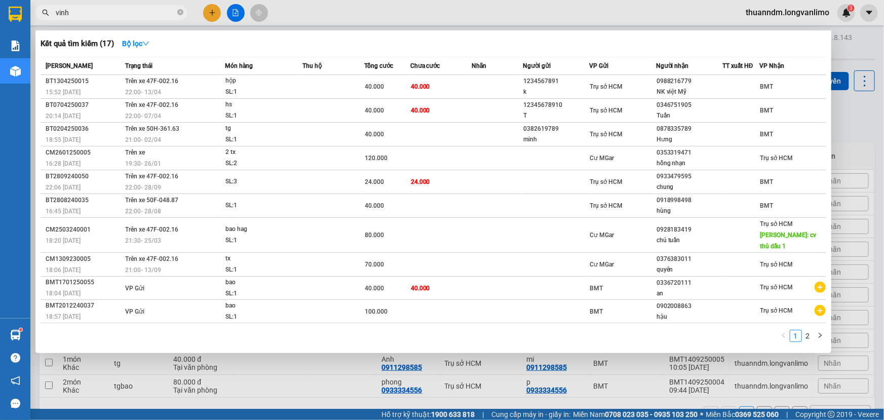
drag, startPoint x: 78, startPoint y: 8, endPoint x: 30, endPoint y: 20, distance: 49.0
click at [30, 20] on div "vinh" at bounding box center [99, 12] width 198 height 15
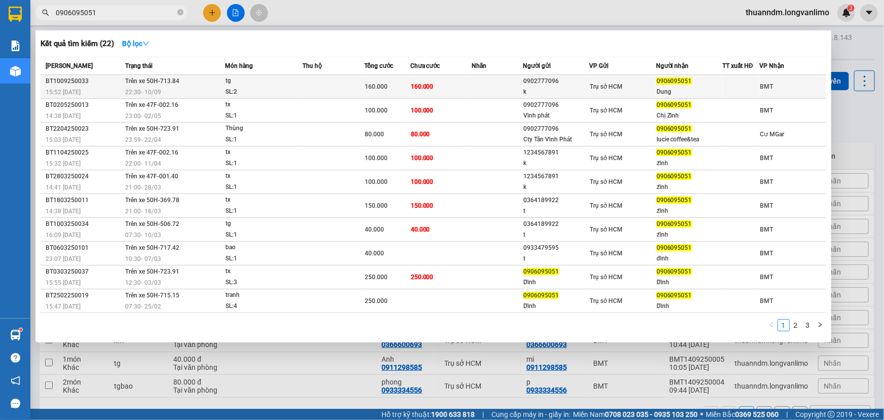
type input "0906095051"
click at [407, 88] on div "160.000" at bounding box center [387, 86] width 45 height 11
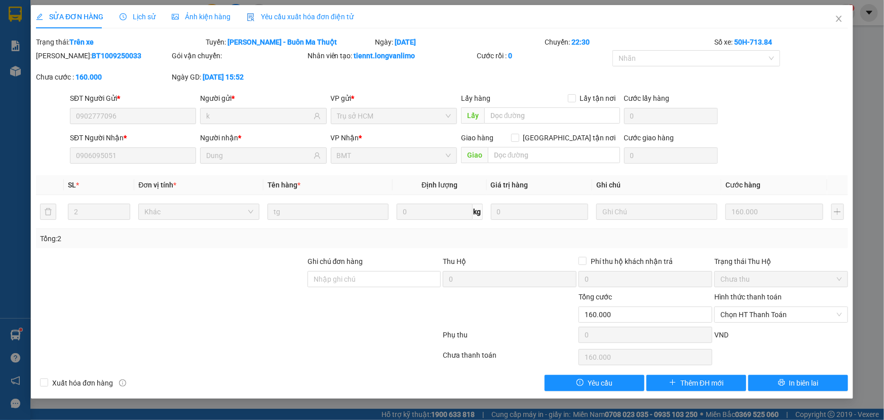
click at [209, 20] on span "Ảnh kiện hàng" at bounding box center [201, 17] width 59 height 8
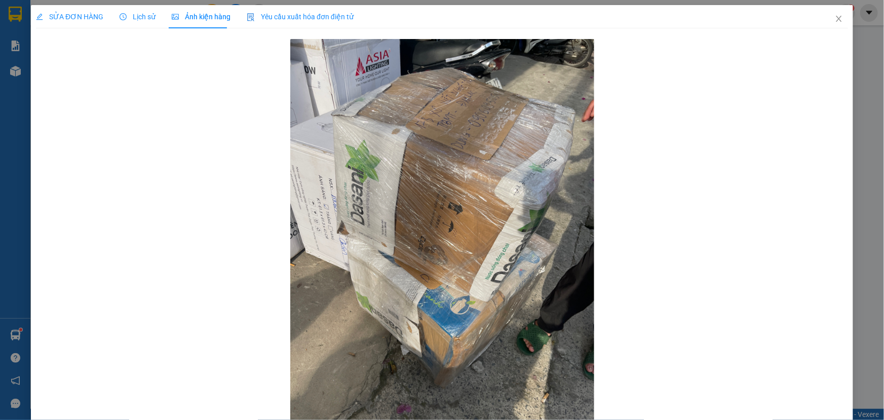
click at [130, 13] on span "Lịch sử" at bounding box center [138, 17] width 36 height 8
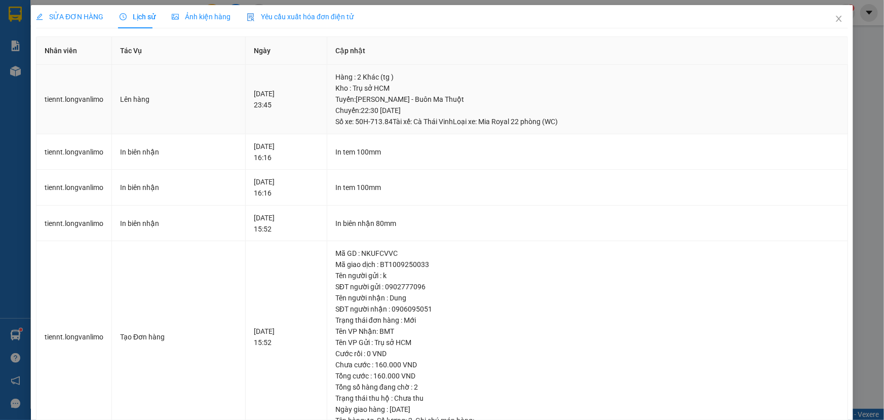
drag, startPoint x: 415, startPoint y: 102, endPoint x: 419, endPoint y: 106, distance: 5.4
click at [427, 102] on div "Tuyến : Hồ Chí Minh - Buôn Ma Thuột Chuyến: 22:30 ngày 10-09-2025 Số xe: 50H-71…" at bounding box center [587, 110] width 504 height 33
click at [445, 110] on div "Tuyến : Hồ Chí Minh - Buôn Ma Thuột Chuyến: 22:30 ngày 10-09-2025 Số xe: 50H-71…" at bounding box center [587, 110] width 504 height 33
click at [466, 113] on div "Tuyến : Hồ Chí Minh - Buôn Ma Thuột Chuyến: 22:30 ngày 10-09-2025 Số xe: 50H-71…" at bounding box center [587, 110] width 504 height 33
click at [480, 112] on div "Tuyến : Hồ Chí Minh - Buôn Ma Thuột Chuyến: 22:30 ngày 10-09-2025 Số xe: 50H-71…" at bounding box center [587, 110] width 504 height 33
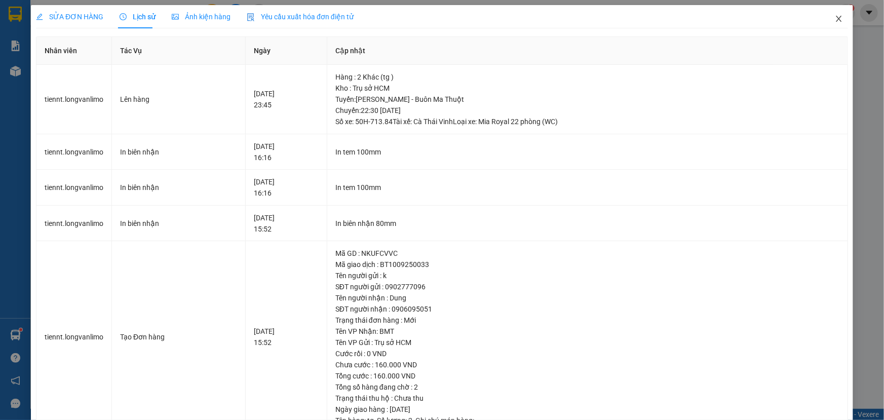
click at [839, 20] on span "Close" at bounding box center [838, 19] width 28 height 28
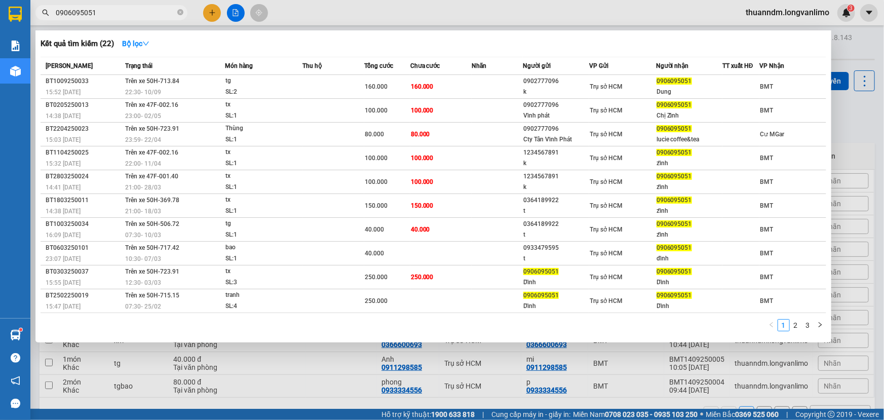
click at [183, 14] on span "0906095051" at bounding box center [111, 12] width 152 height 15
click at [181, 14] on icon "close-circle" at bounding box center [180, 12] width 6 height 6
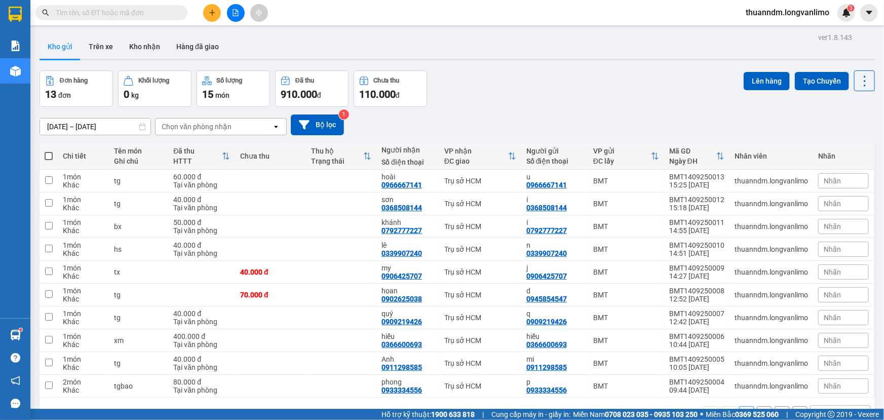
click at [155, 15] on input "text" at bounding box center [116, 12] width 120 height 11
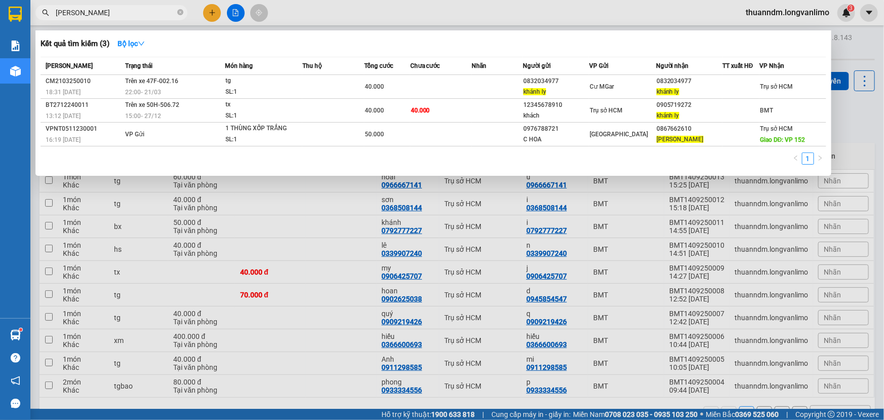
type input "Khánh ly"
click at [178, 12] on icon "close-circle" at bounding box center [180, 12] width 6 height 6
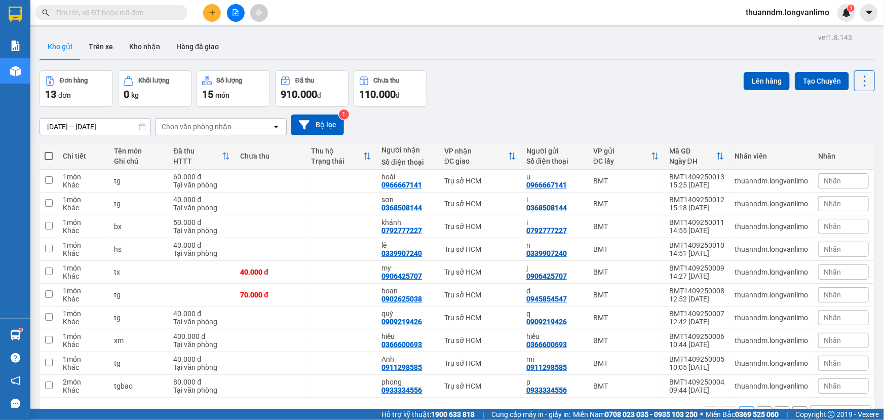
click at [321, 20] on div "Kết quả tìm kiếm ( 3 ) Bộ lọc Mã ĐH Trạng thái Món hàng Thu hộ Tổng cước Chưa c…" at bounding box center [442, 12] width 884 height 25
drag, startPoint x: 321, startPoint y: 20, endPoint x: 328, endPoint y: 25, distance: 8.9
click at [328, 25] on div "Kết quả tìm kiếm ( 3 ) Bộ lọc Mã ĐH Trạng thái Món hàng Thu hộ Tổng cước Chưa c…" at bounding box center [442, 12] width 884 height 25
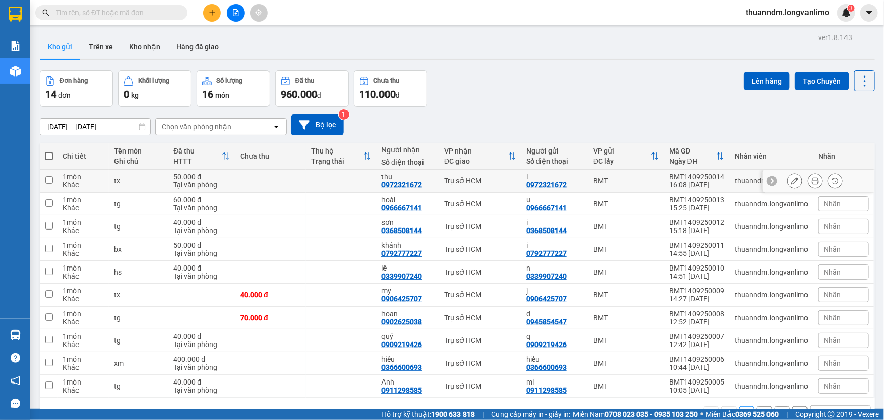
click at [811, 180] on icon at bounding box center [814, 180] width 7 height 7
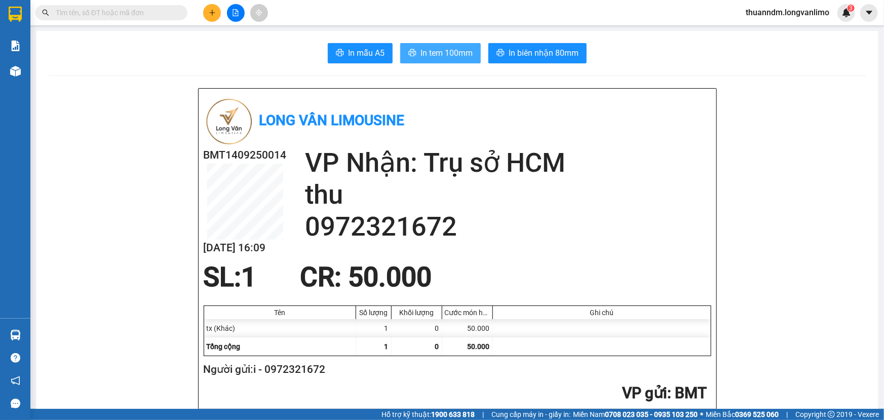
click at [436, 53] on span "In tem 100mm" at bounding box center [446, 53] width 52 height 13
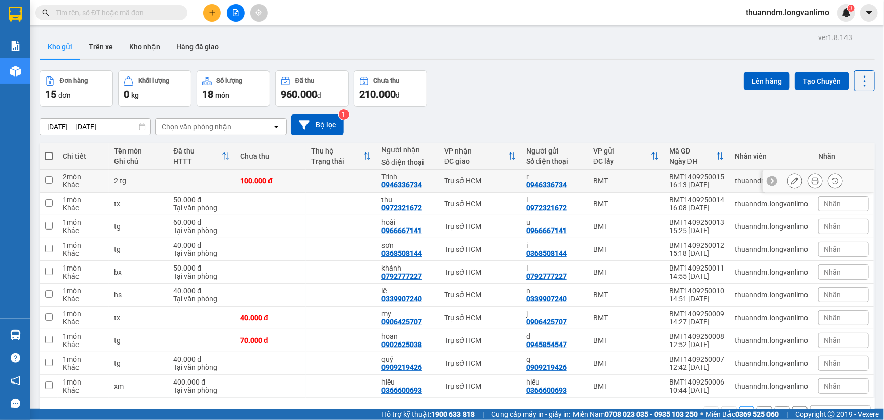
click at [811, 178] on icon at bounding box center [814, 180] width 7 height 7
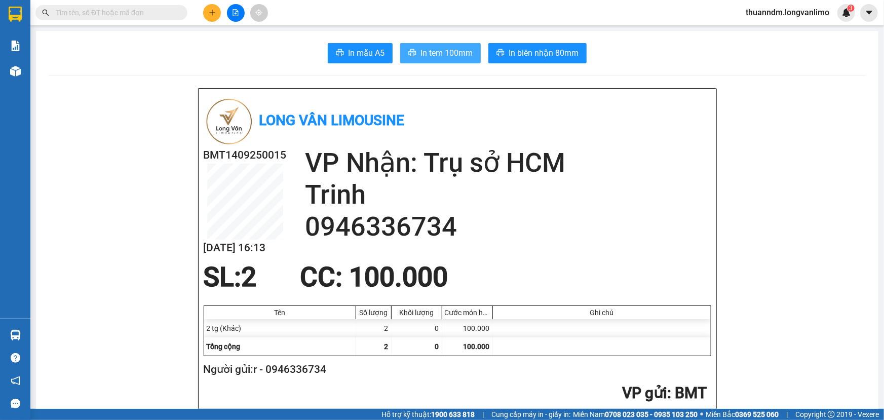
click at [457, 51] on span "In tem 100mm" at bounding box center [446, 53] width 52 height 13
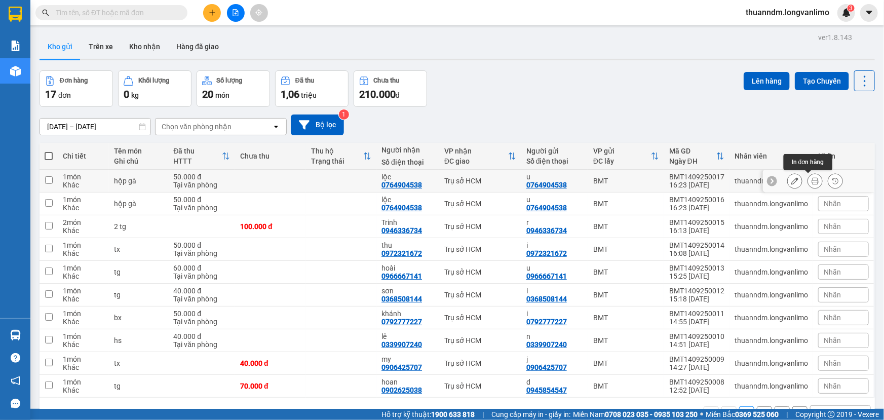
click at [811, 182] on icon at bounding box center [814, 180] width 7 height 7
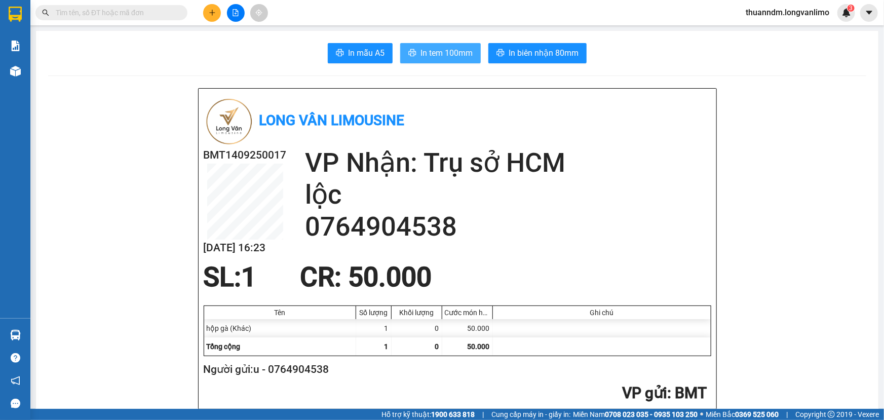
drag, startPoint x: 415, startPoint y: 50, endPoint x: 454, endPoint y: 57, distance: 39.5
click at [454, 57] on button "In tem 100mm" at bounding box center [440, 53] width 81 height 20
click at [454, 57] on span "In tem 100mm" at bounding box center [446, 53] width 52 height 13
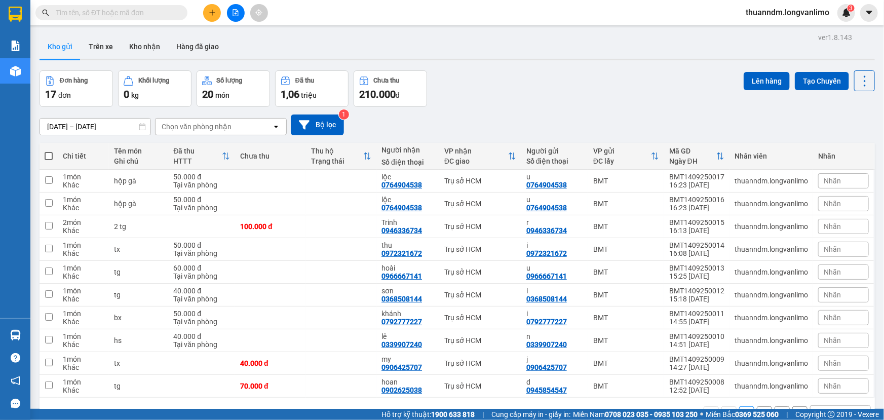
click at [176, 12] on span at bounding box center [111, 12] width 152 height 15
click at [160, 17] on input "text" at bounding box center [116, 12] width 120 height 11
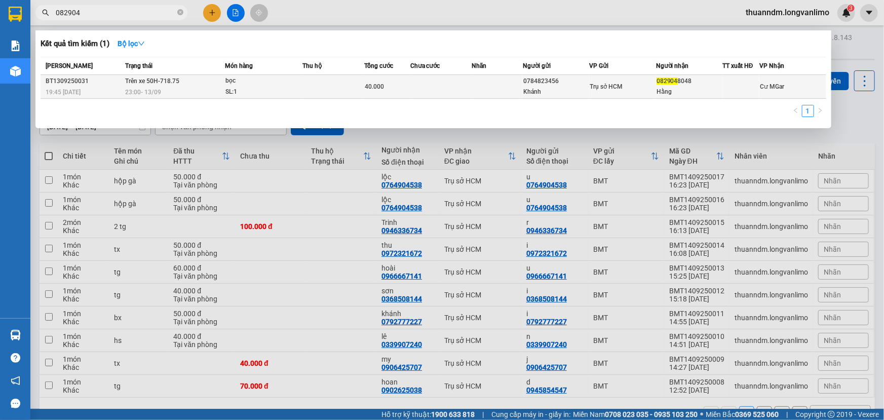
type input "082904"
click at [339, 86] on td at bounding box center [332, 87] width 61 height 24
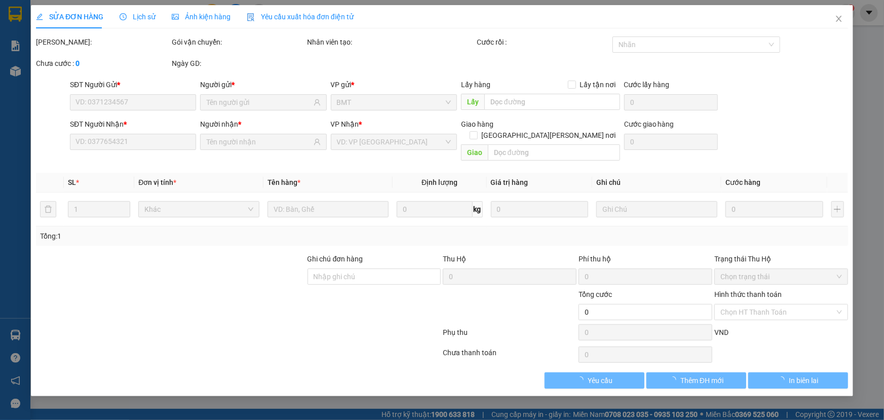
type input "0784823456"
type input "Khánh"
type input "0829048048"
type input "Hằng"
type input "40.000"
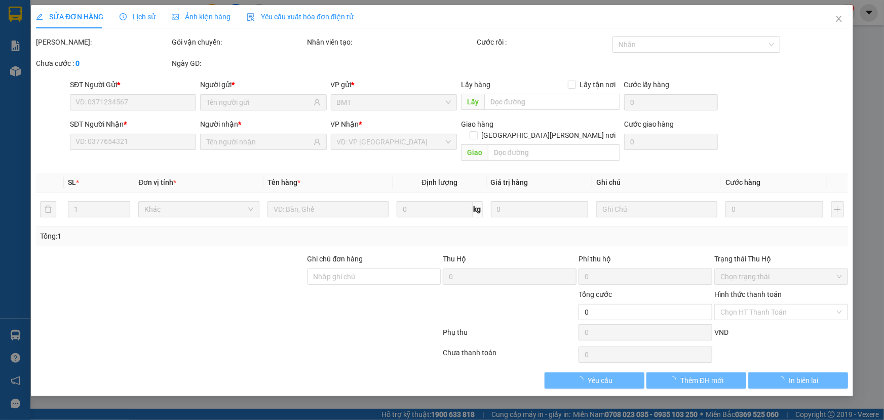
type input "0"
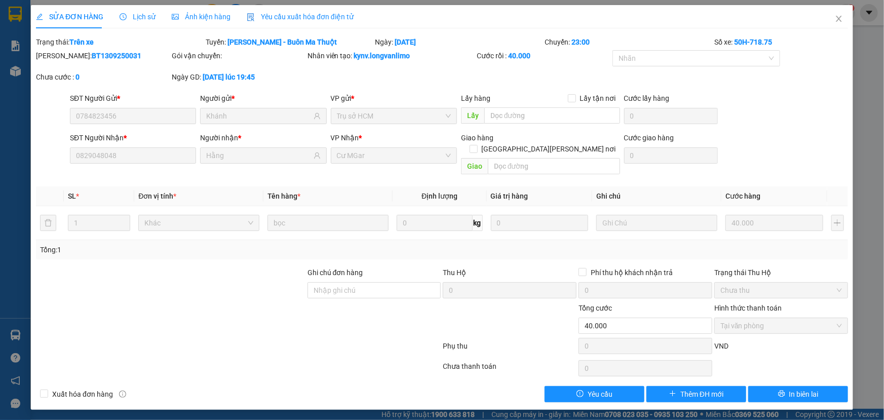
click at [213, 19] on span "Ảnh kiện hàng" at bounding box center [201, 17] width 59 height 8
